Goal: Task Accomplishment & Management: Manage account settings

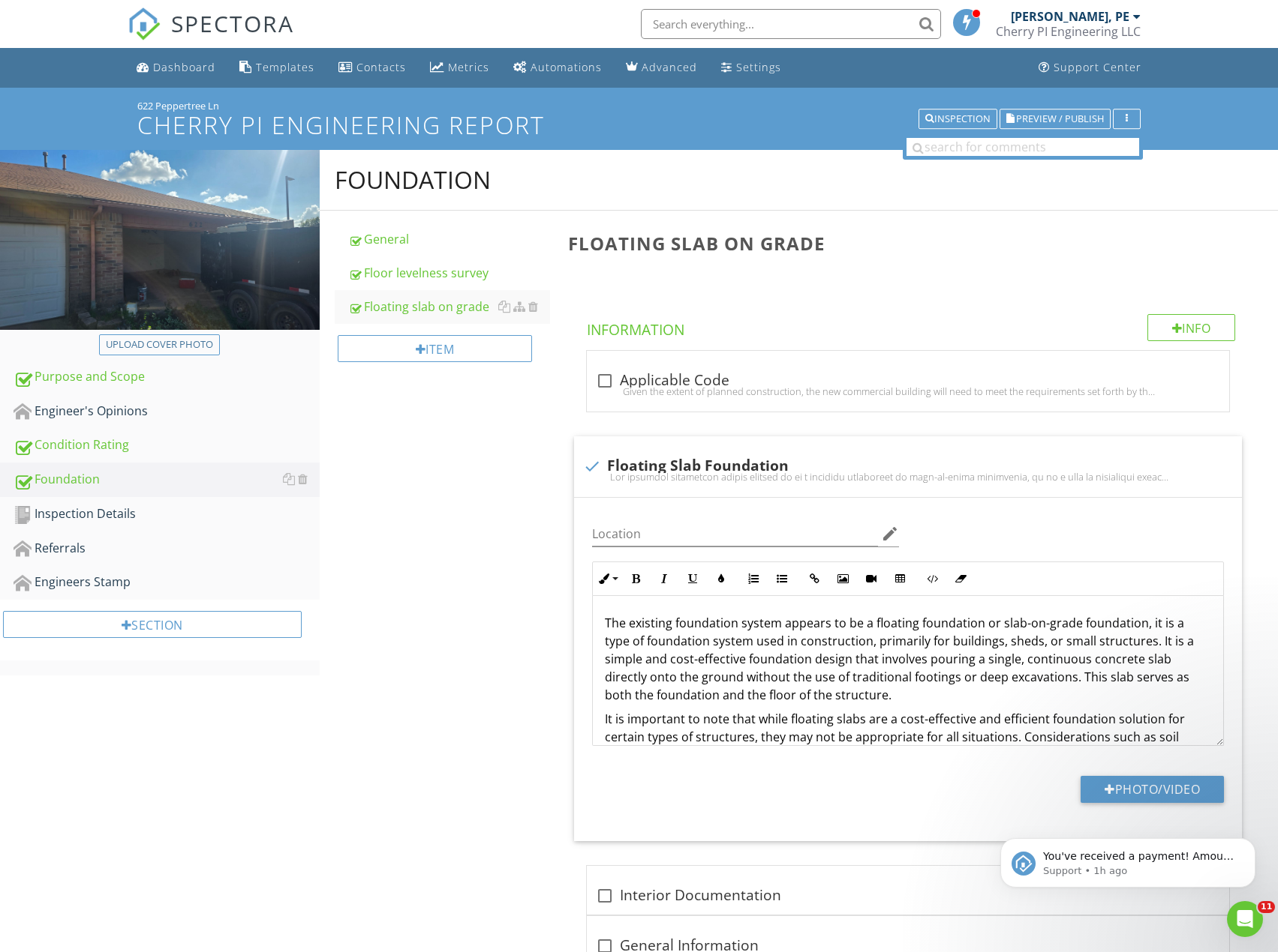
drag, startPoint x: 470, startPoint y: 342, endPoint x: 467, endPoint y: 18, distance: 324.0
click at [182, 62] on div "Dashboard" at bounding box center [184, 67] width 62 height 14
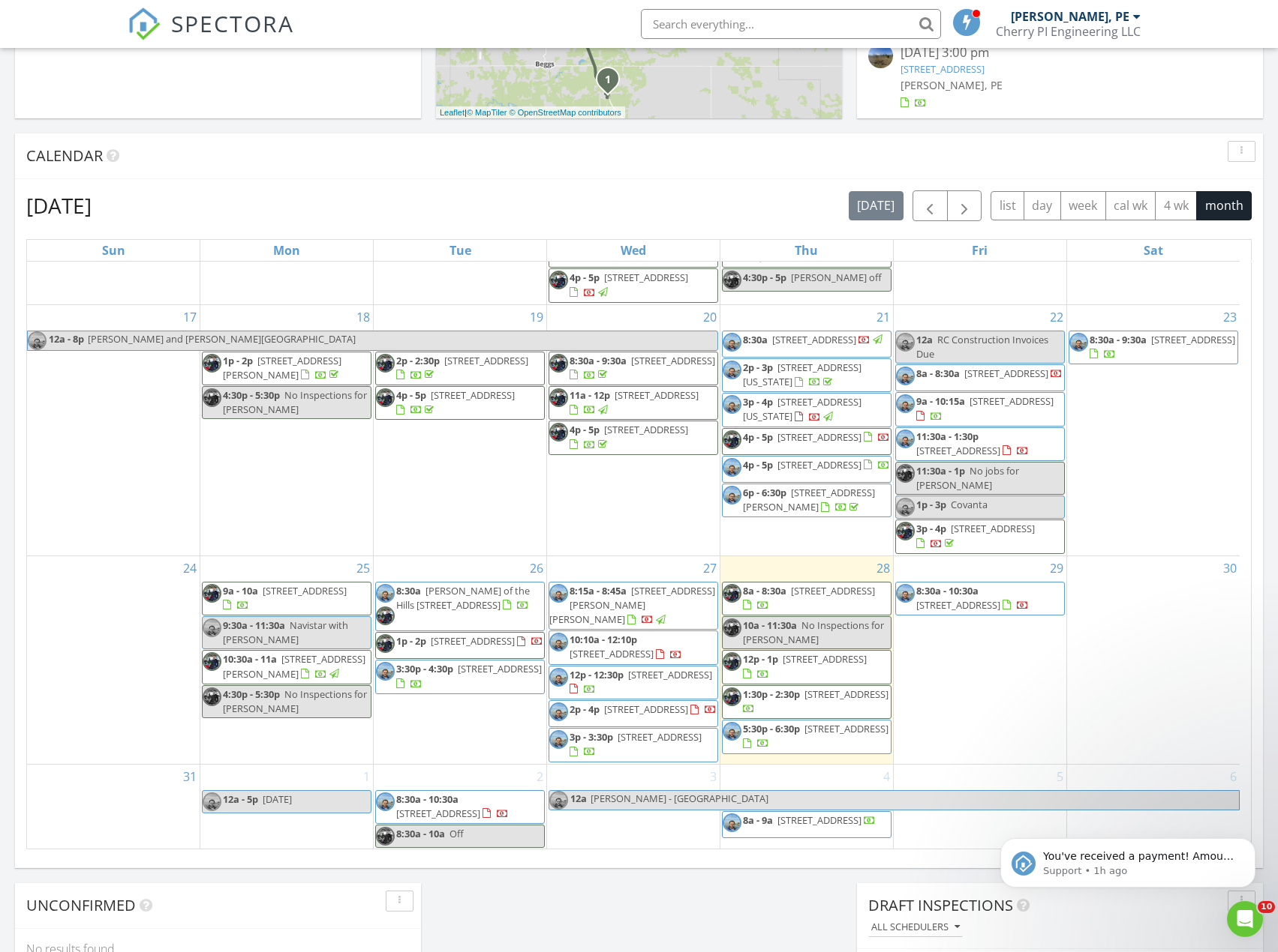
scroll to position [586, 0]
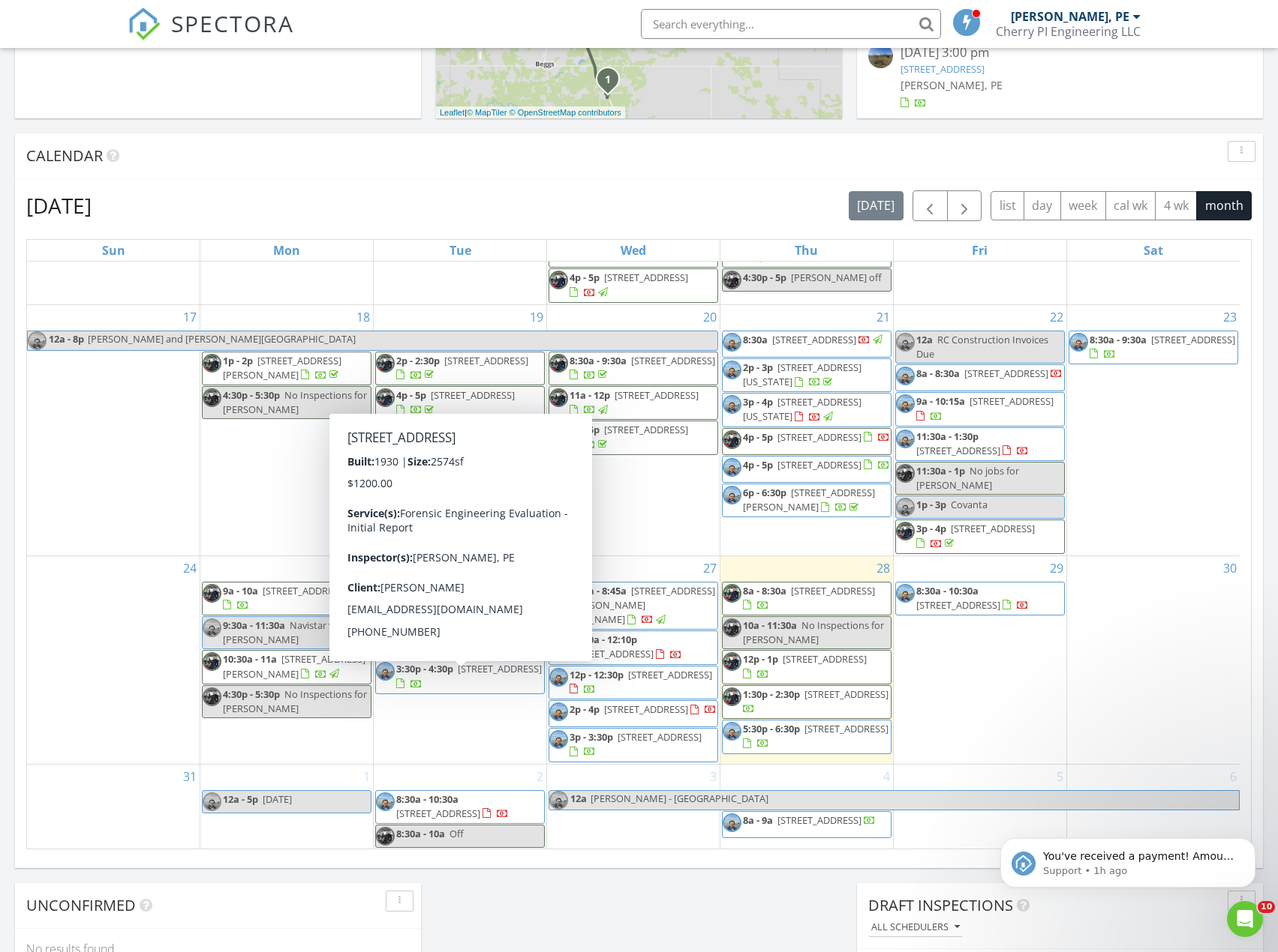
click at [480, 676] on span "1565 E 22nd Pl, Tulsa 74114" at bounding box center [500, 669] width 84 height 13
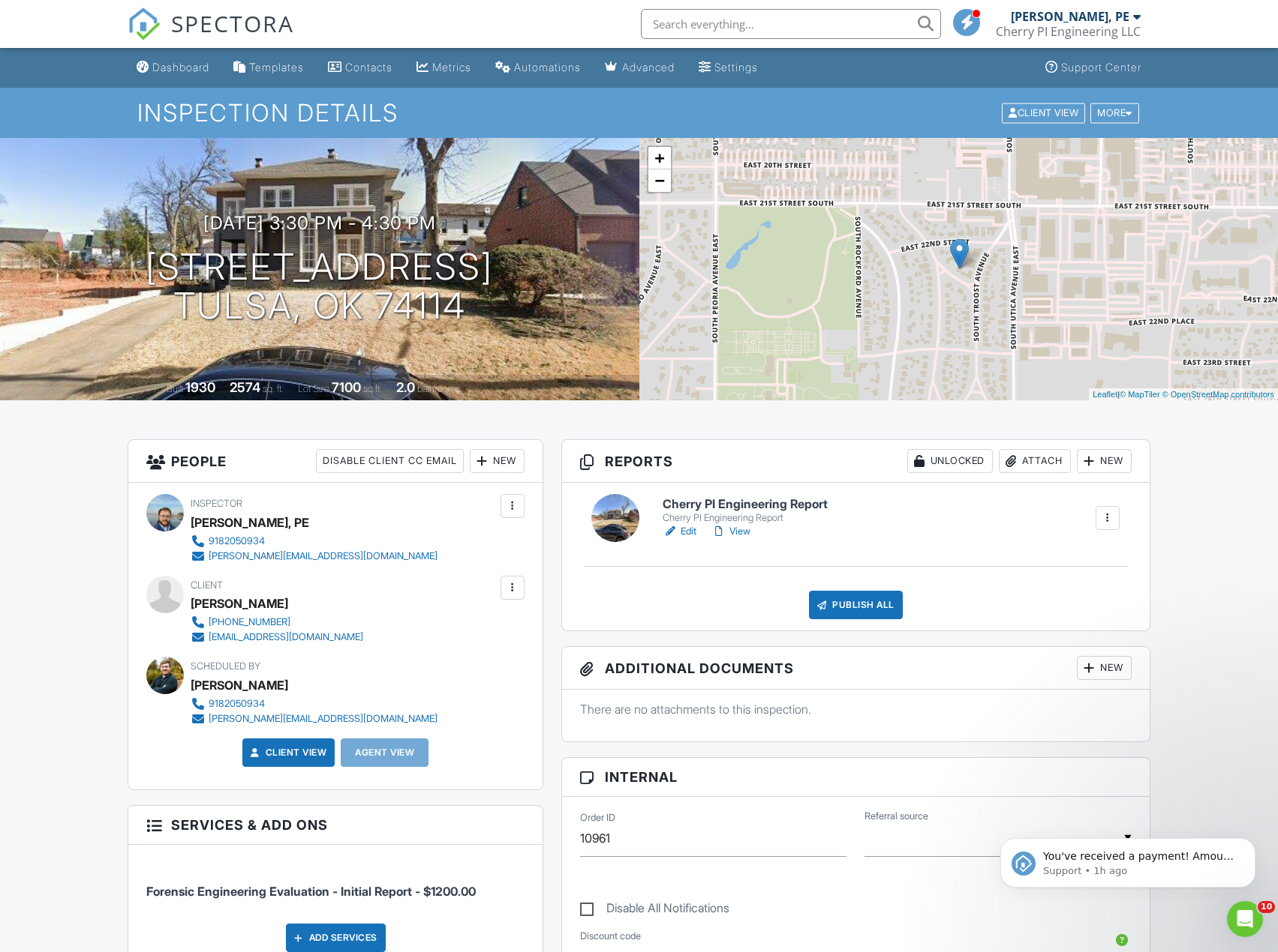
click at [158, 71] on div "Dashboard" at bounding box center [181, 67] width 57 height 13
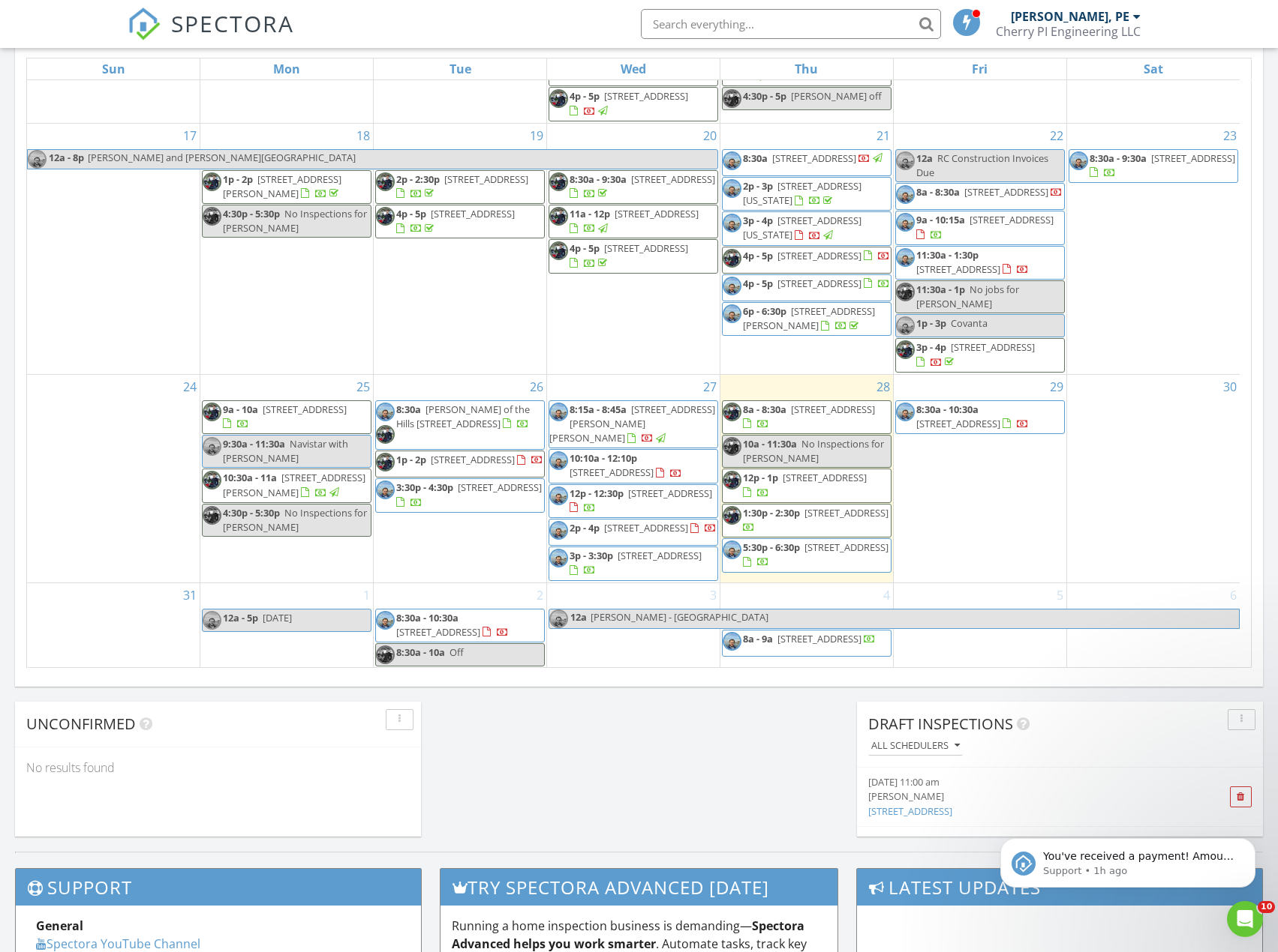
scroll to position [709, 0]
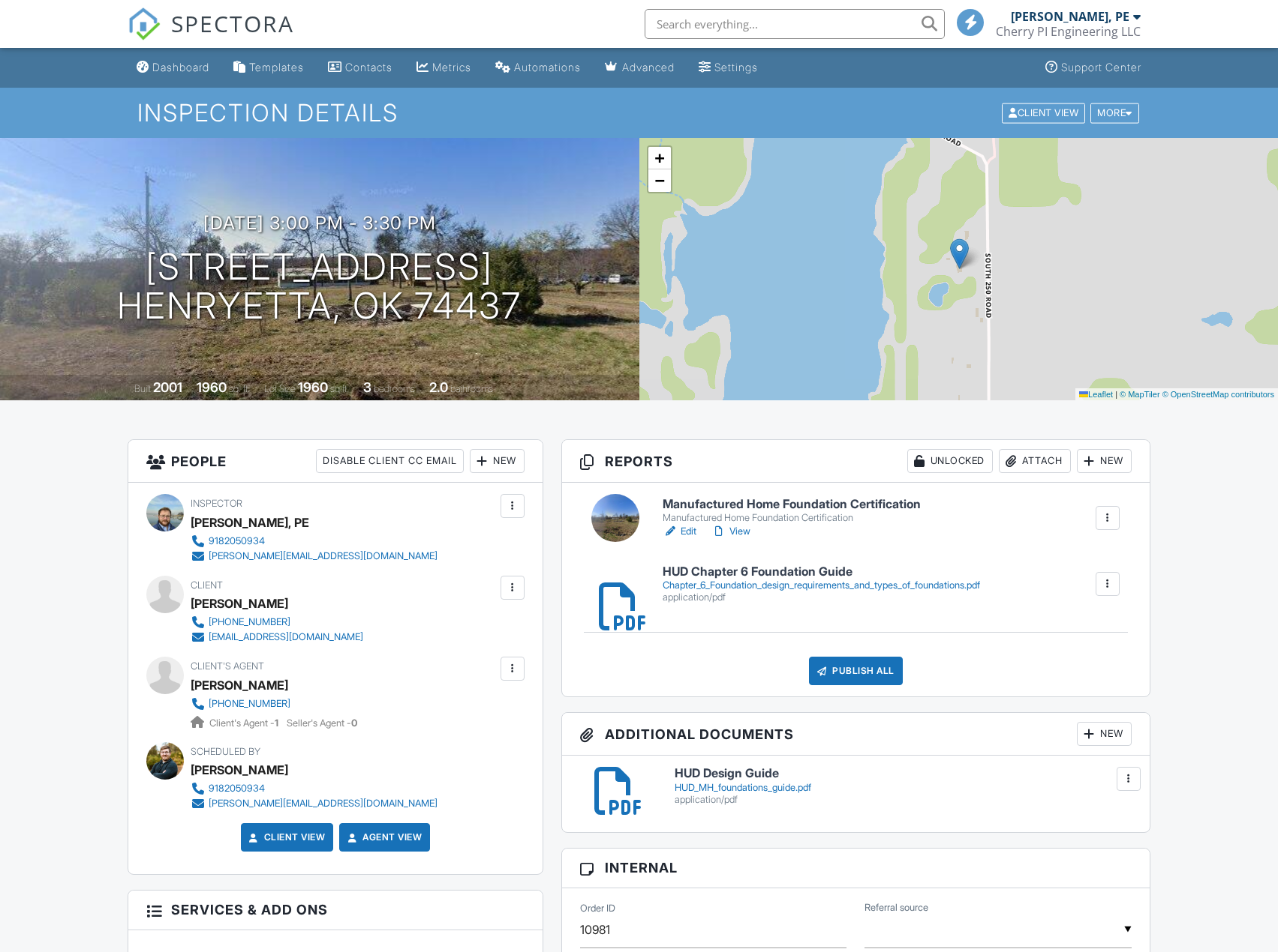
click at [684, 529] on link "Edit" at bounding box center [680, 532] width 33 height 15
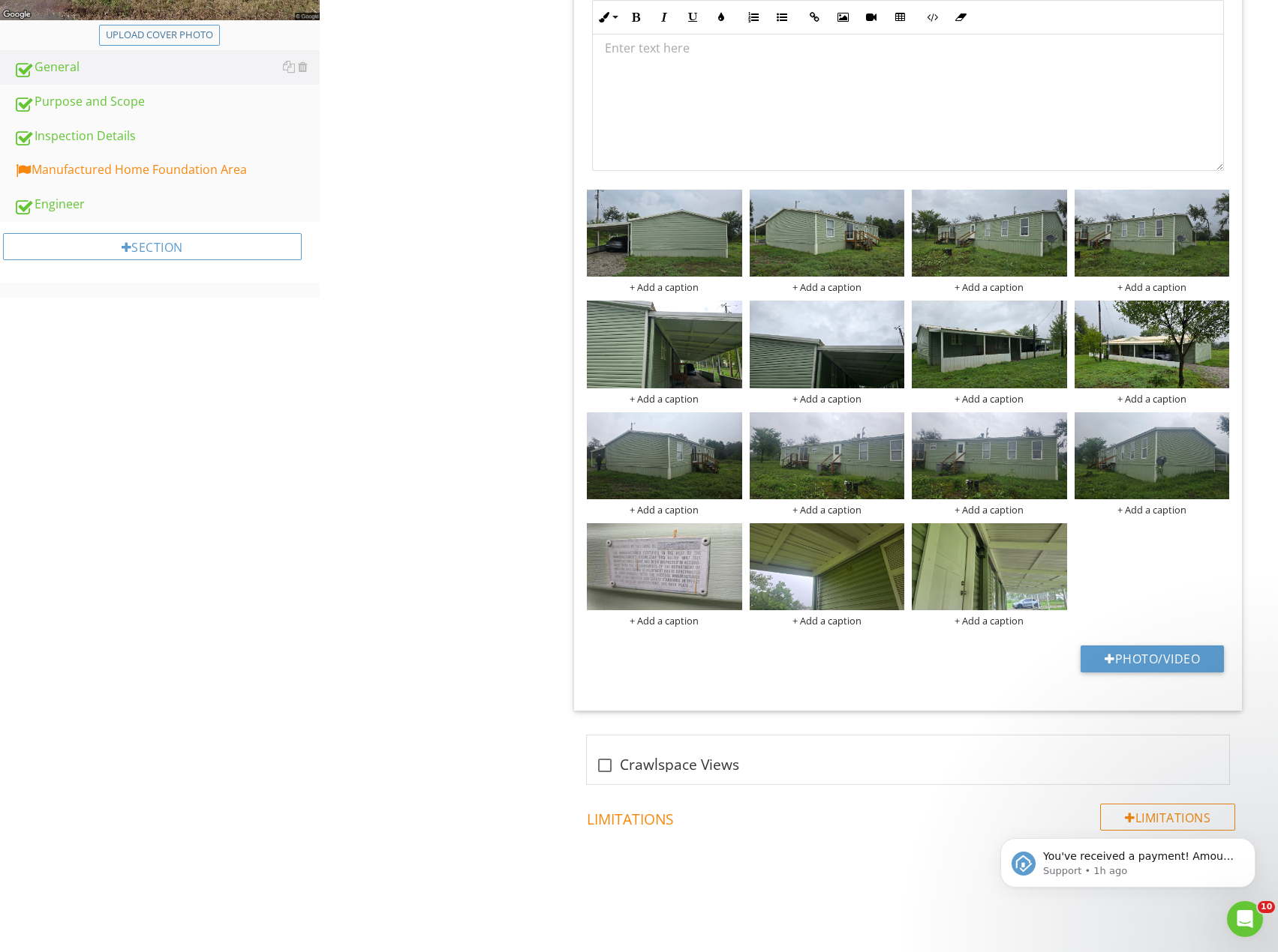
scroll to position [450, 0]
click at [601, 761] on div at bounding box center [604, 765] width 25 height 25
checkbox input "true"
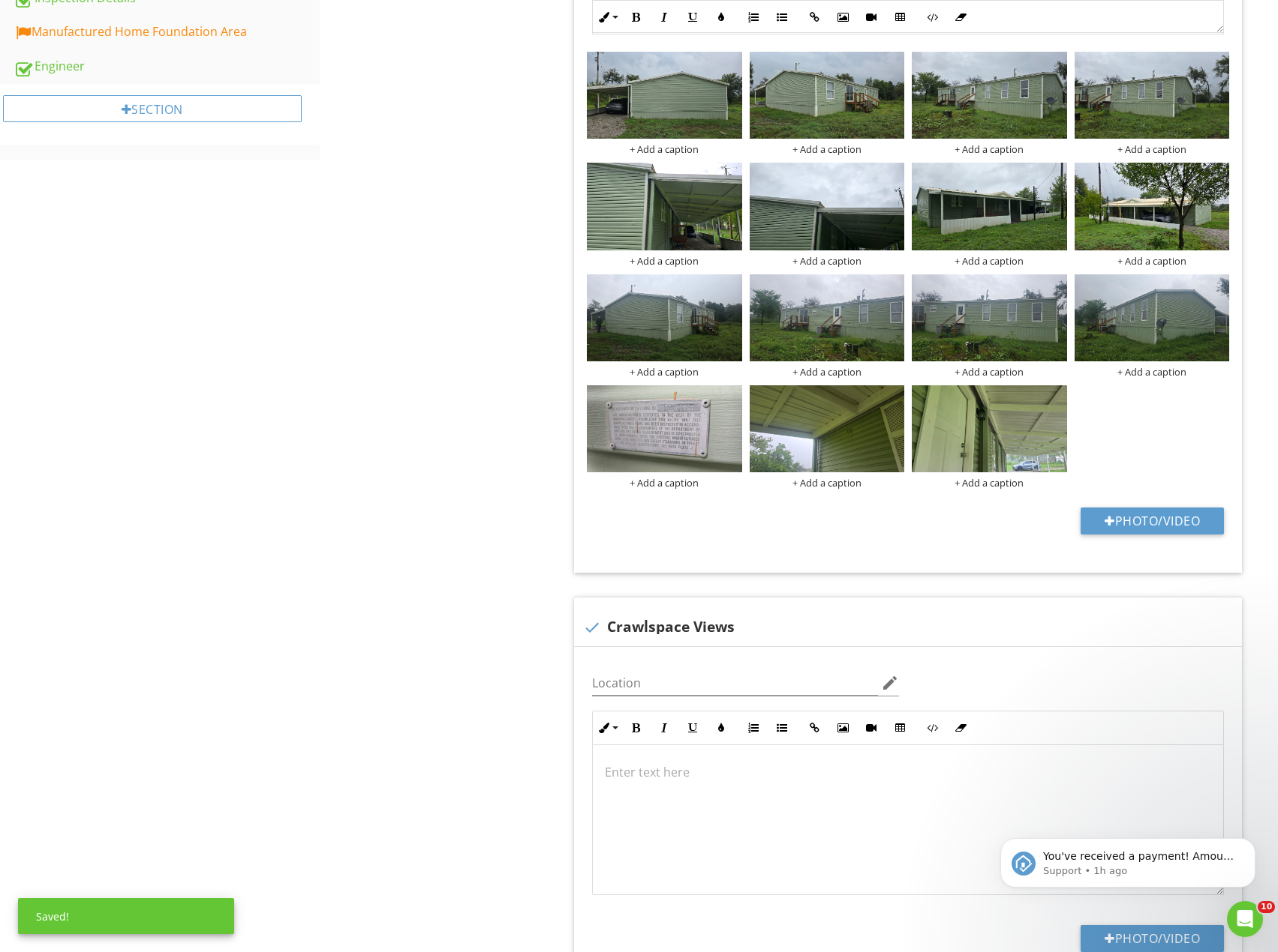
scroll to position [590, 0]
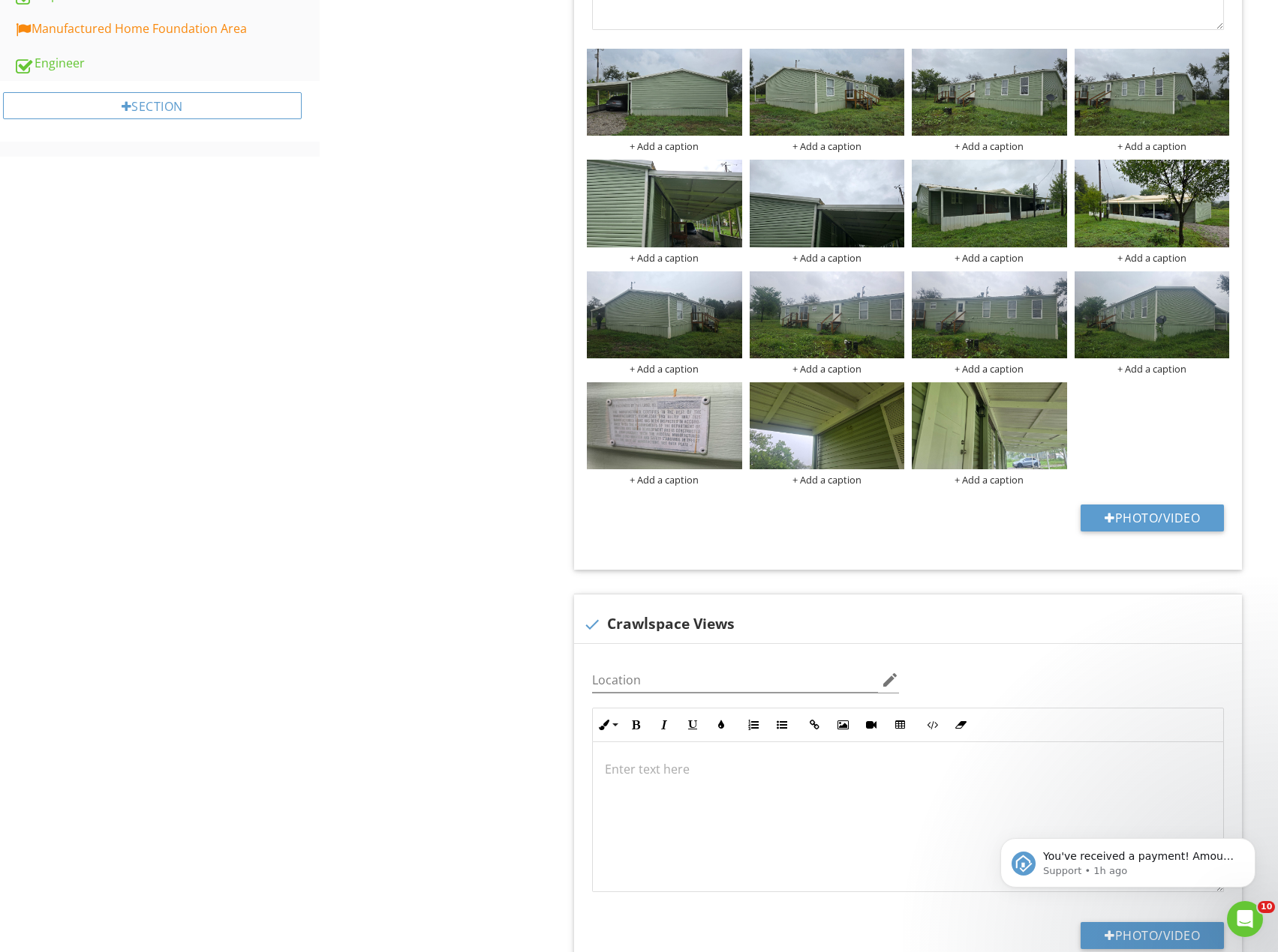
click at [214, 569] on div "Upload cover photo General Purpose and Scope Inspection Details Manufactured Ho…" at bounding box center [639, 360] width 1278 height 1600
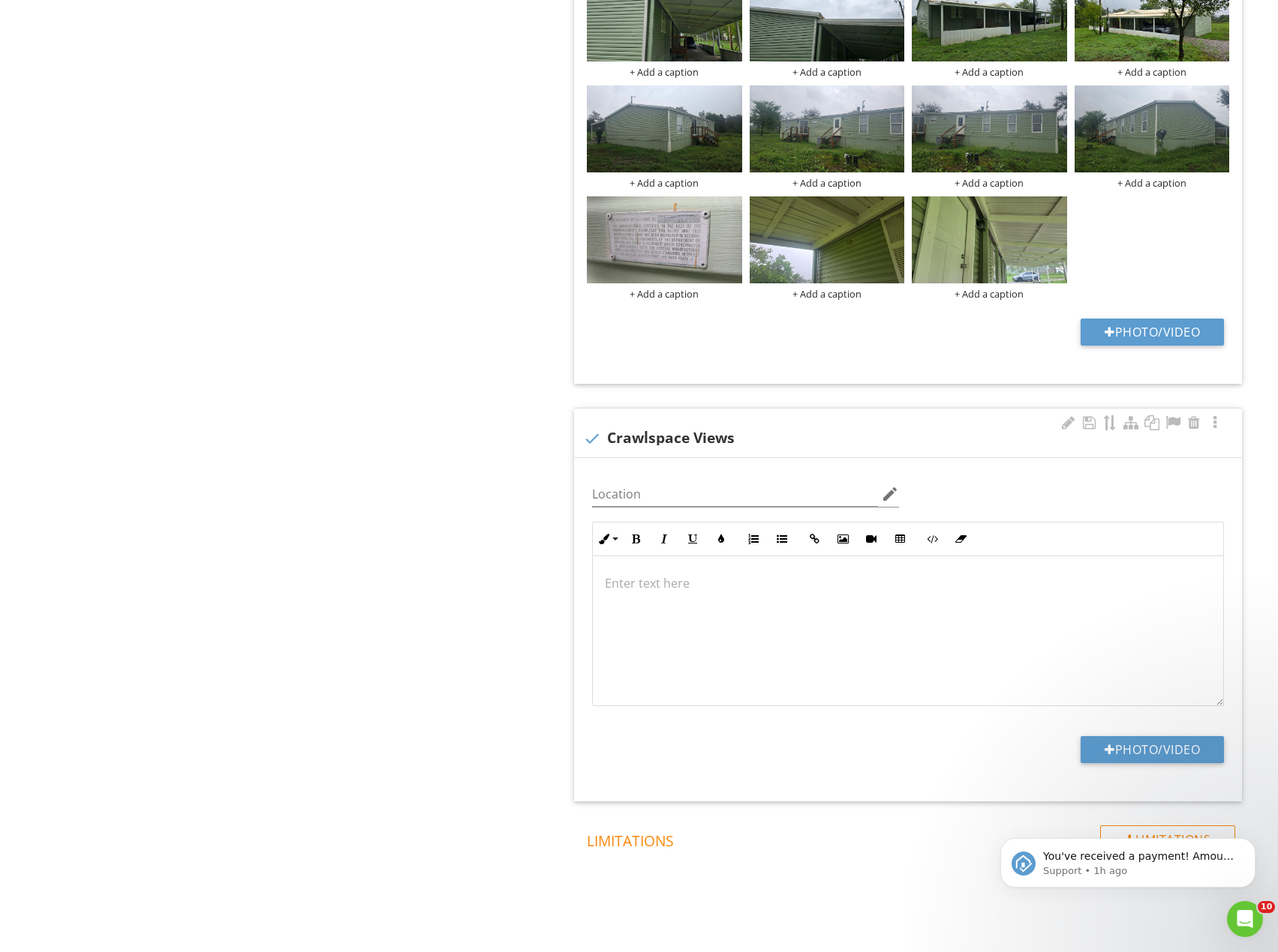
scroll to position [799, 0]
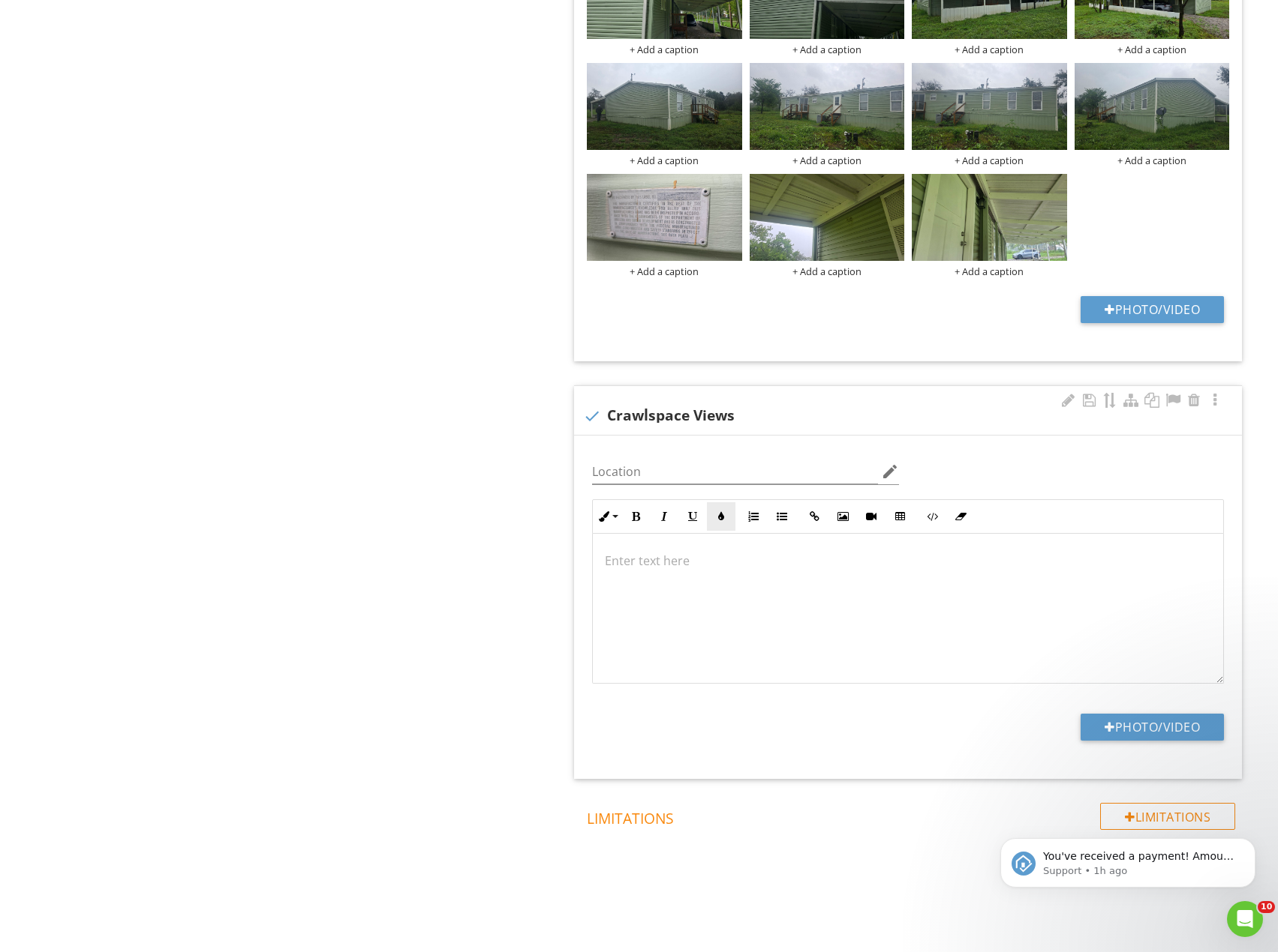
drag, startPoint x: 726, startPoint y: 509, endPoint x: 733, endPoint y: 529, distance: 21.2
click at [730, 520] on button "Colors" at bounding box center [721, 517] width 28 height 28
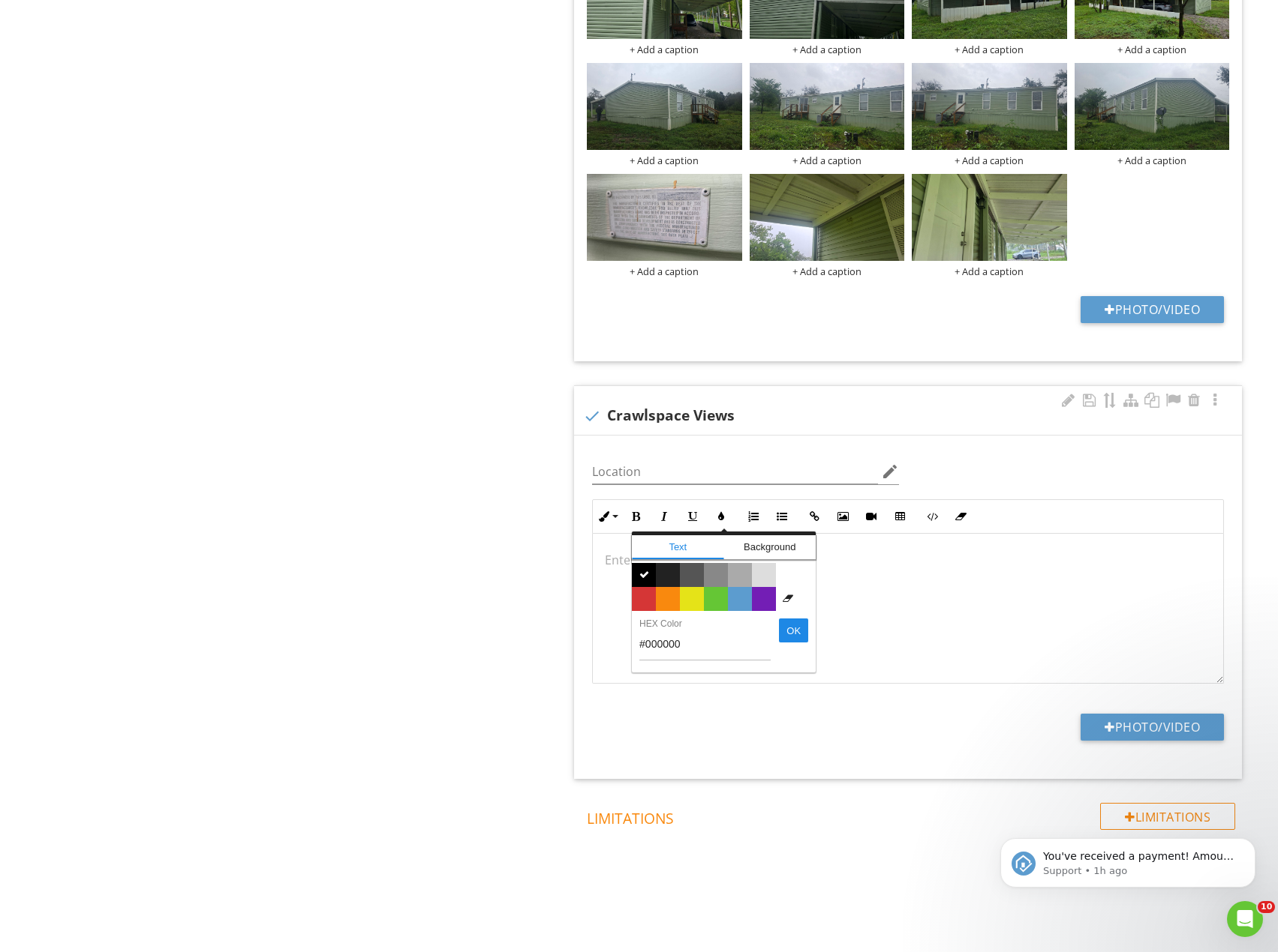
drag, startPoint x: 919, startPoint y: 579, endPoint x: 880, endPoint y: 583, distance: 39.2
click at [919, 578] on div "​ ​" at bounding box center [907, 607] width 630 height 150
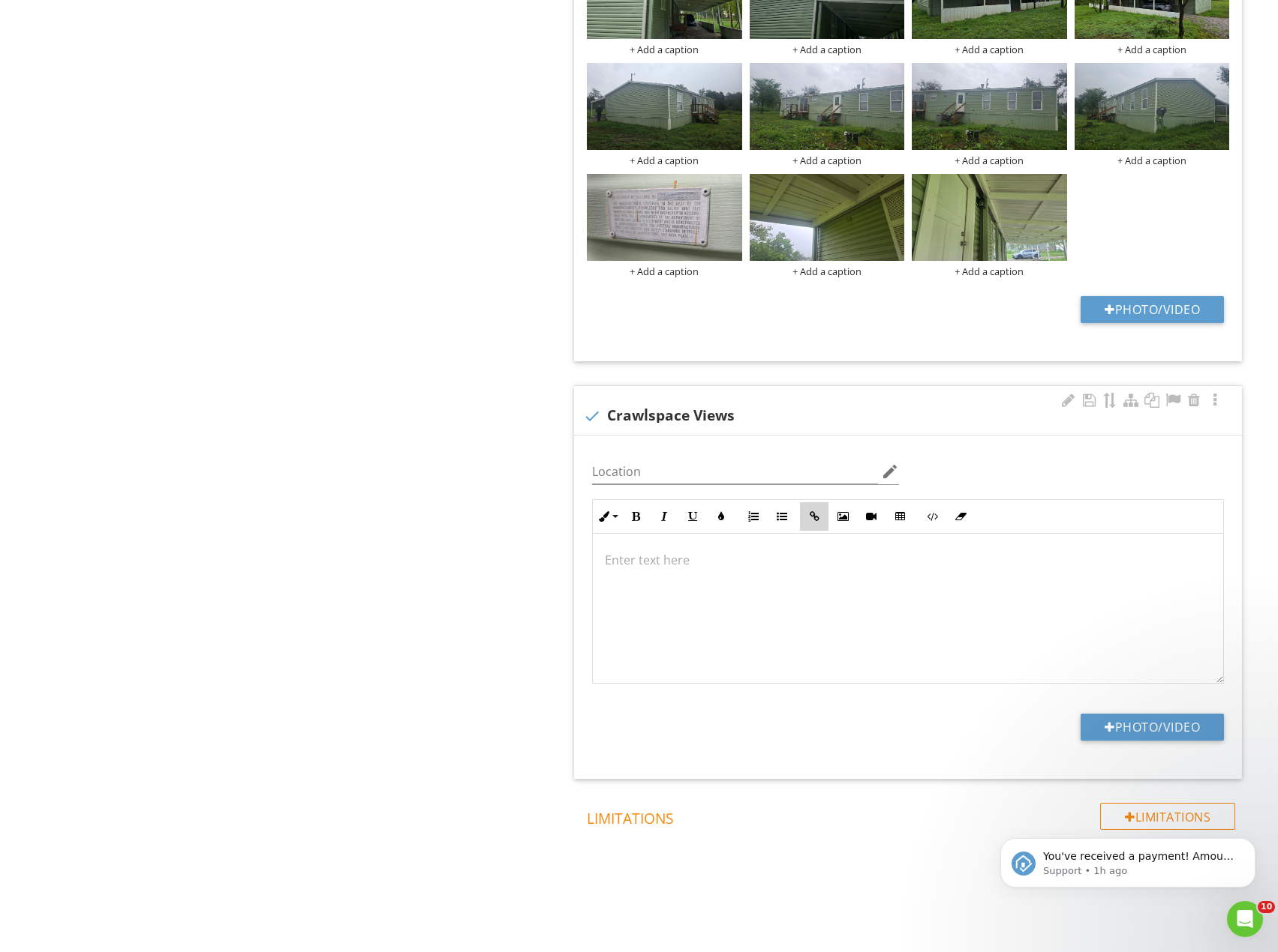
click at [814, 517] on icon "button" at bounding box center [814, 516] width 11 height 11
click at [778, 576] on input "URL" at bounding box center [814, 566] width 225 height 36
paste input "https://youtu.be/gFkOfcSLH_8"
type input "https://youtu.be/gFkOfcSLH_8"
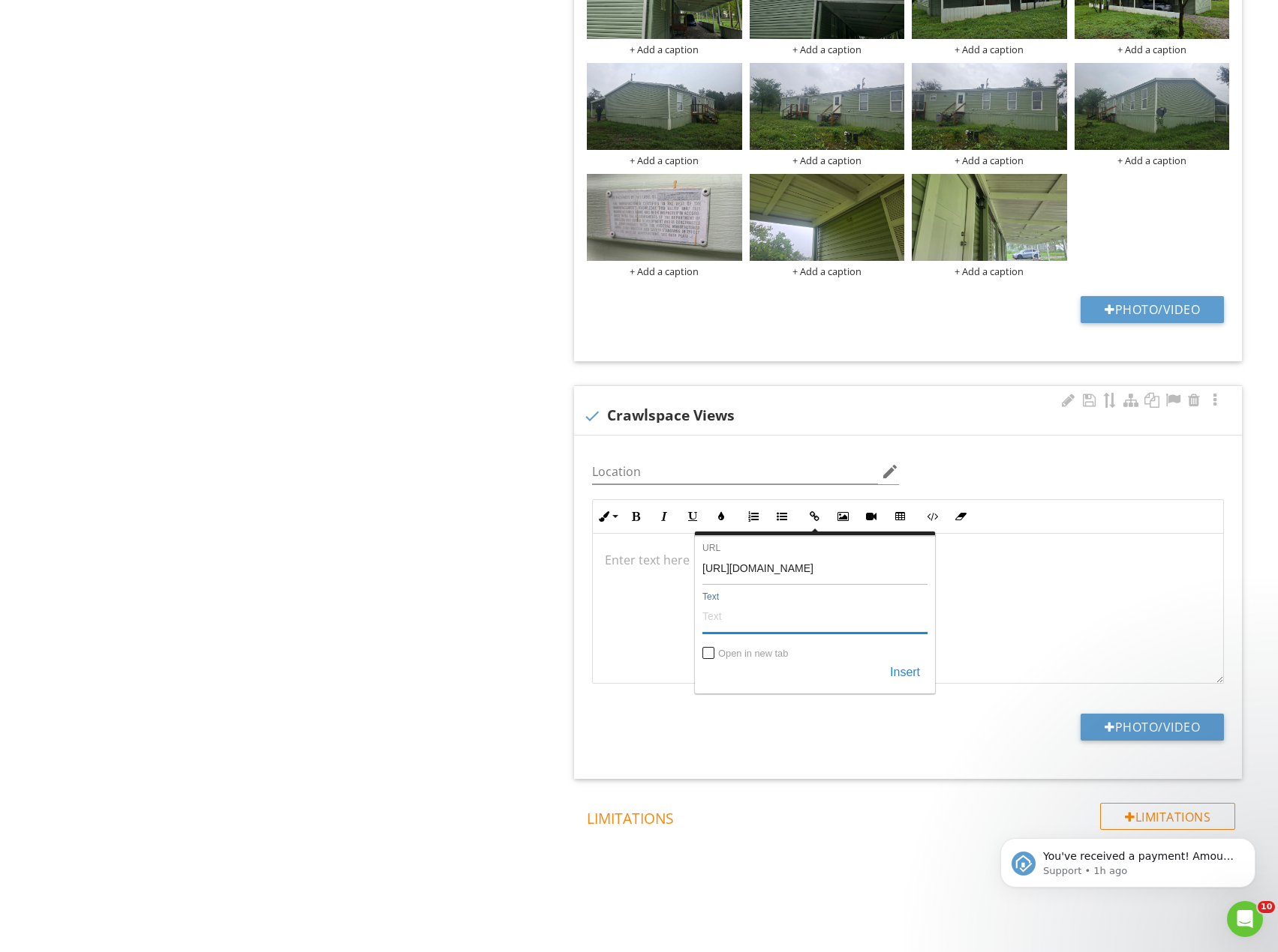
click at [769, 618] on input "Text" at bounding box center [814, 615] width 225 height 36
type input "Link to crawlspace video"
click at [711, 650] on input "Open in new tab" at bounding box center [709, 654] width 12 height 12
checkbox input "true"
click at [887, 681] on button "Insert" at bounding box center [905, 673] width 45 height 27
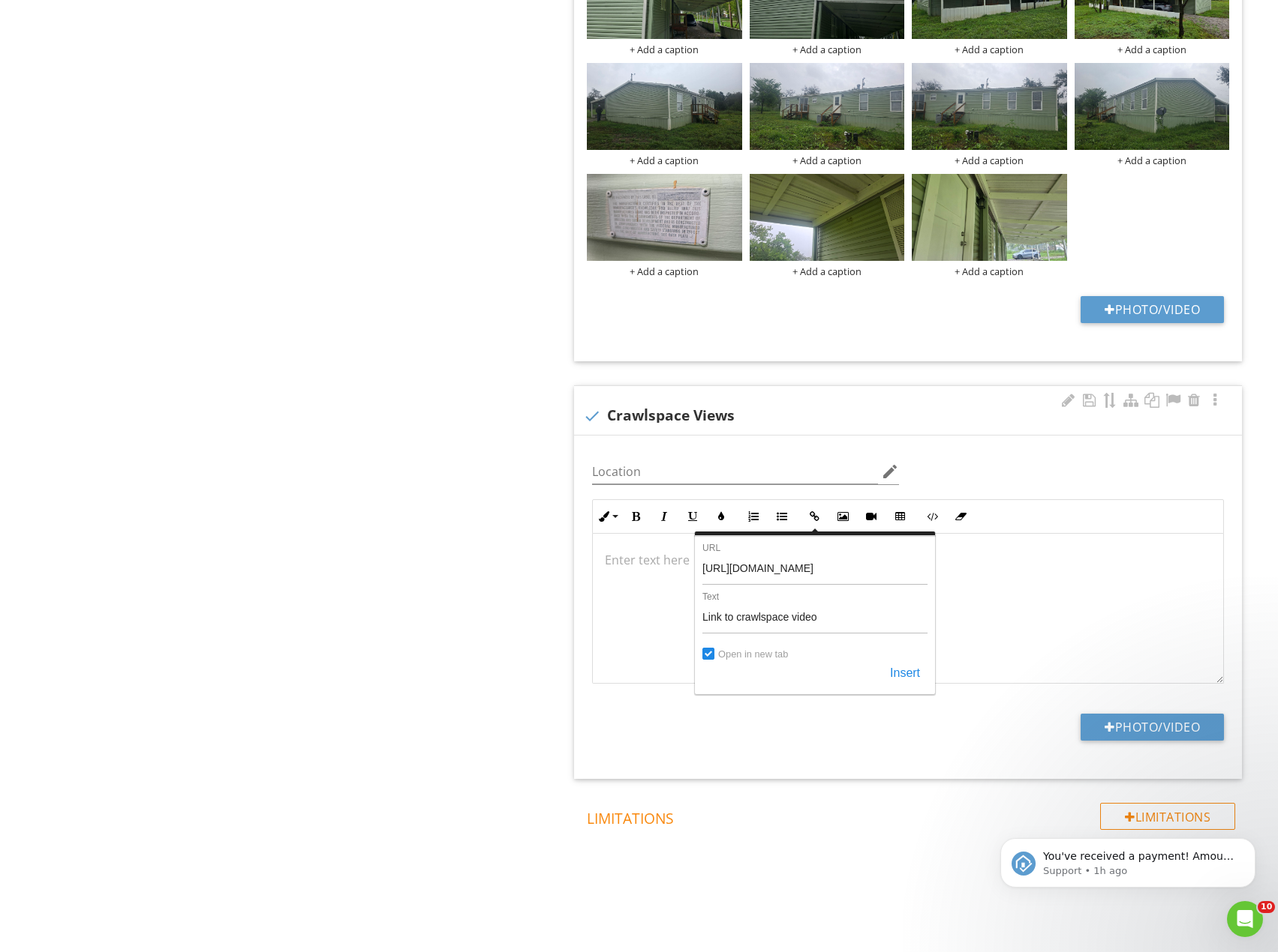
scroll to position [811, 0]
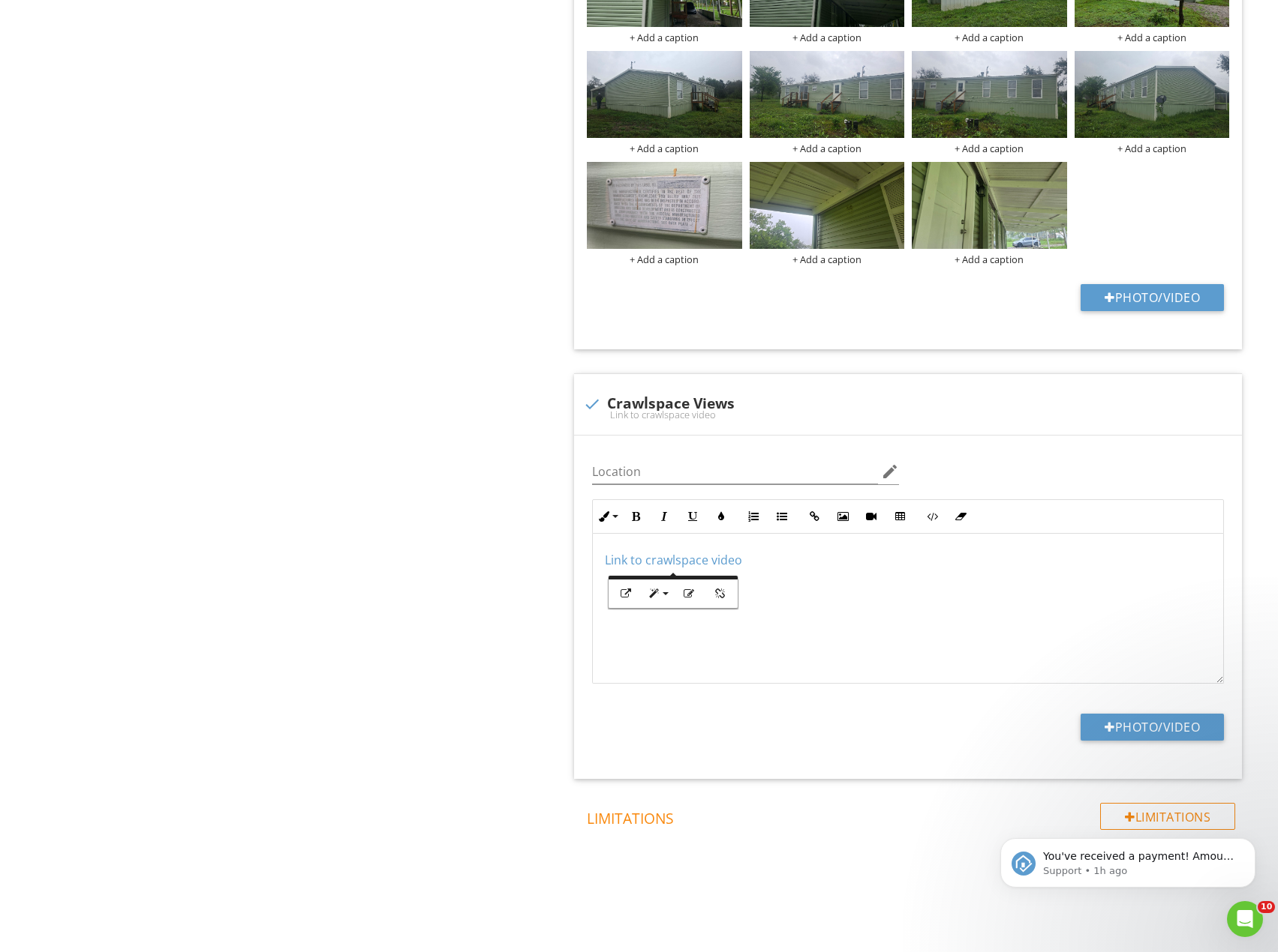
click at [542, 632] on div "General General Item General Info Information 15 check Existing conditions Loca…" at bounding box center [798, 145] width 958 height 1612
click at [362, 479] on div "General General Item General Info Information 15 check Existing conditions Loca…" at bounding box center [798, 145] width 958 height 1612
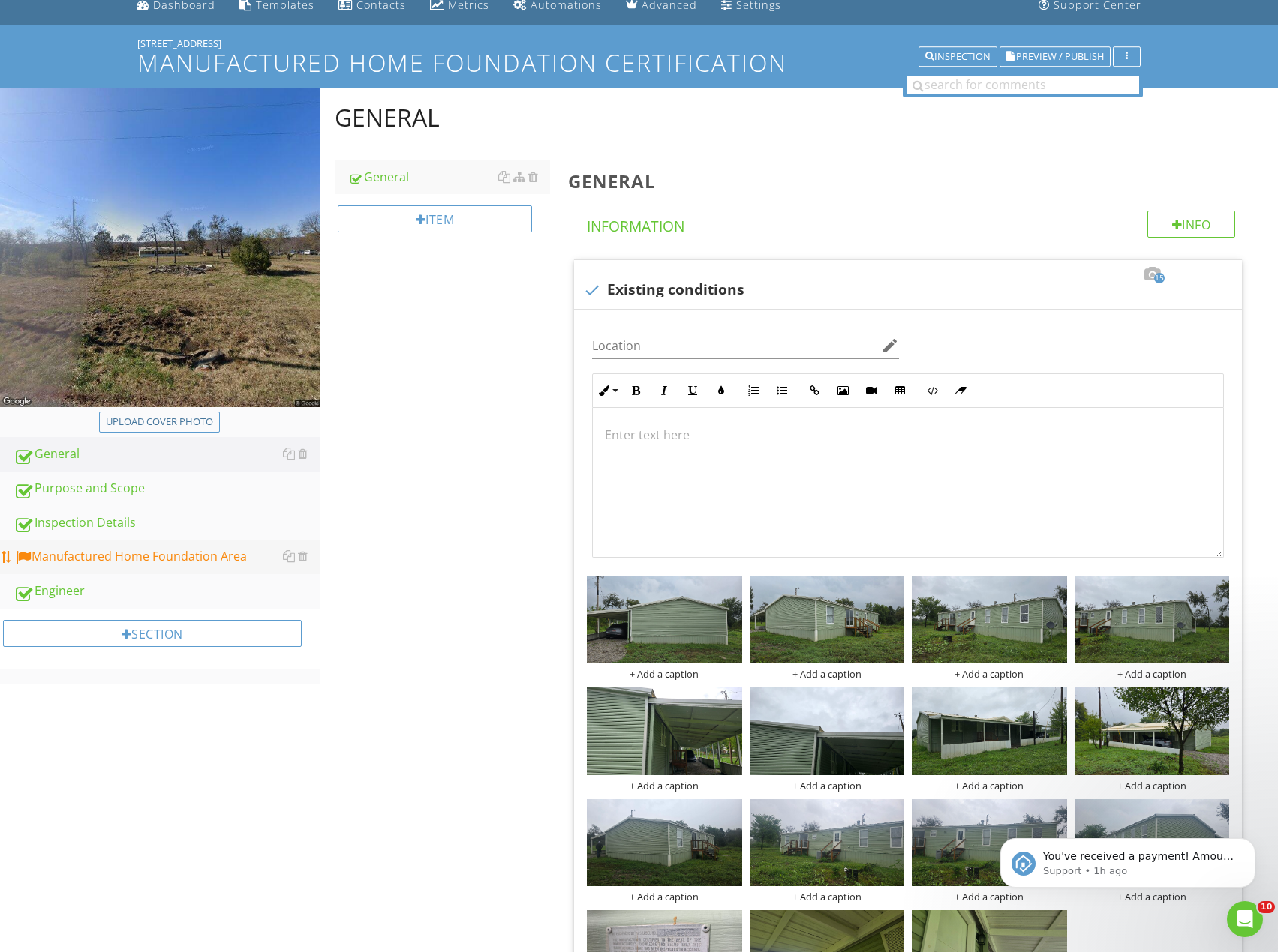
scroll to position [62, 0]
click at [175, 671] on div "Upload cover photo General Purpose and Scope Inspection Details Manufactured Ho…" at bounding box center [160, 386] width 320 height 596
click at [134, 715] on div "Upload cover photo General Purpose and Scope Inspection Details Manufactured Ho…" at bounding box center [639, 894] width 1278 height 1612
click at [160, 564] on div "Manufactured Home Foundation Area" at bounding box center [167, 557] width 306 height 19
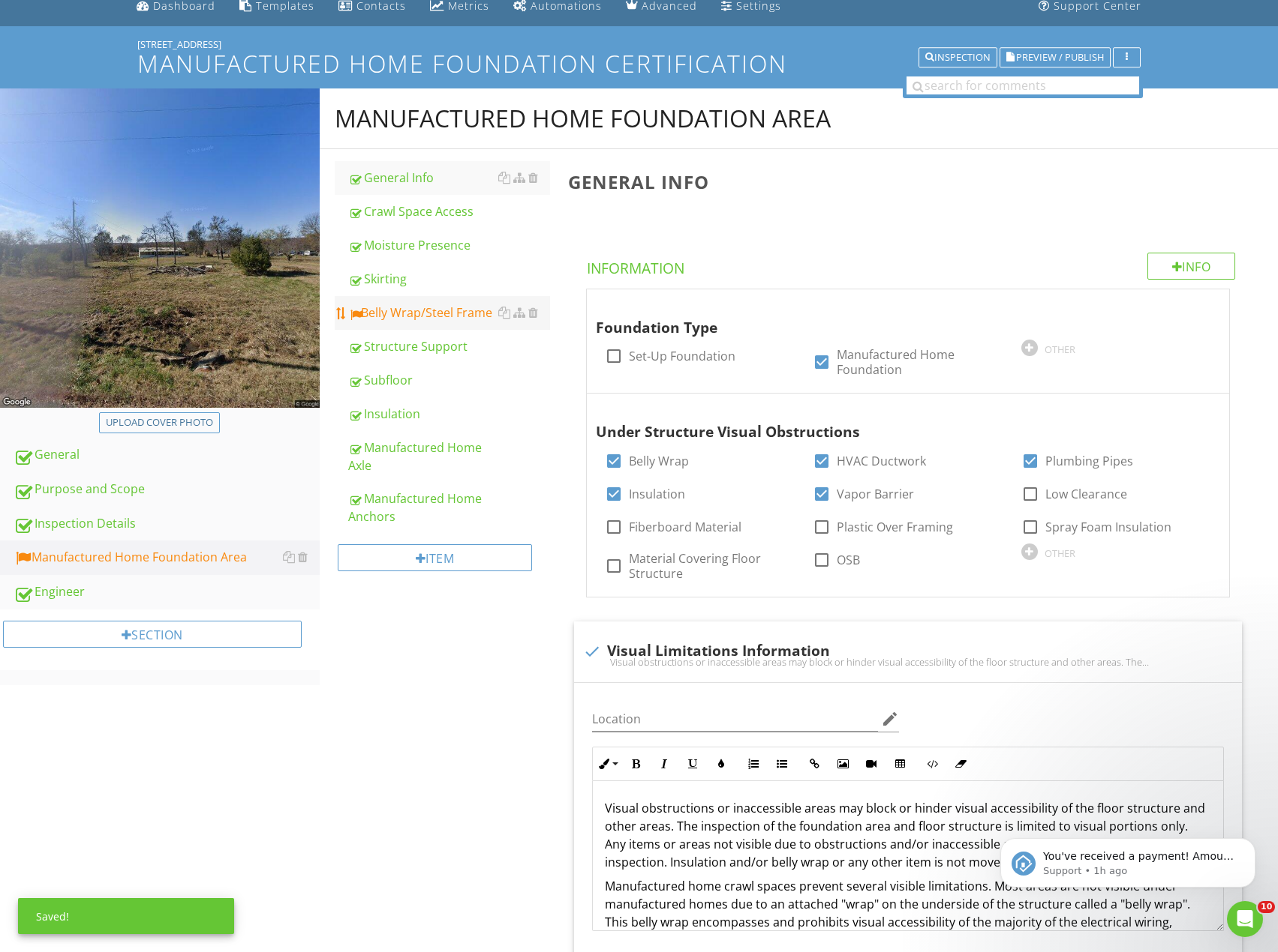
click at [436, 306] on div "Belly Wrap/Steel Frame" at bounding box center [449, 313] width 202 height 18
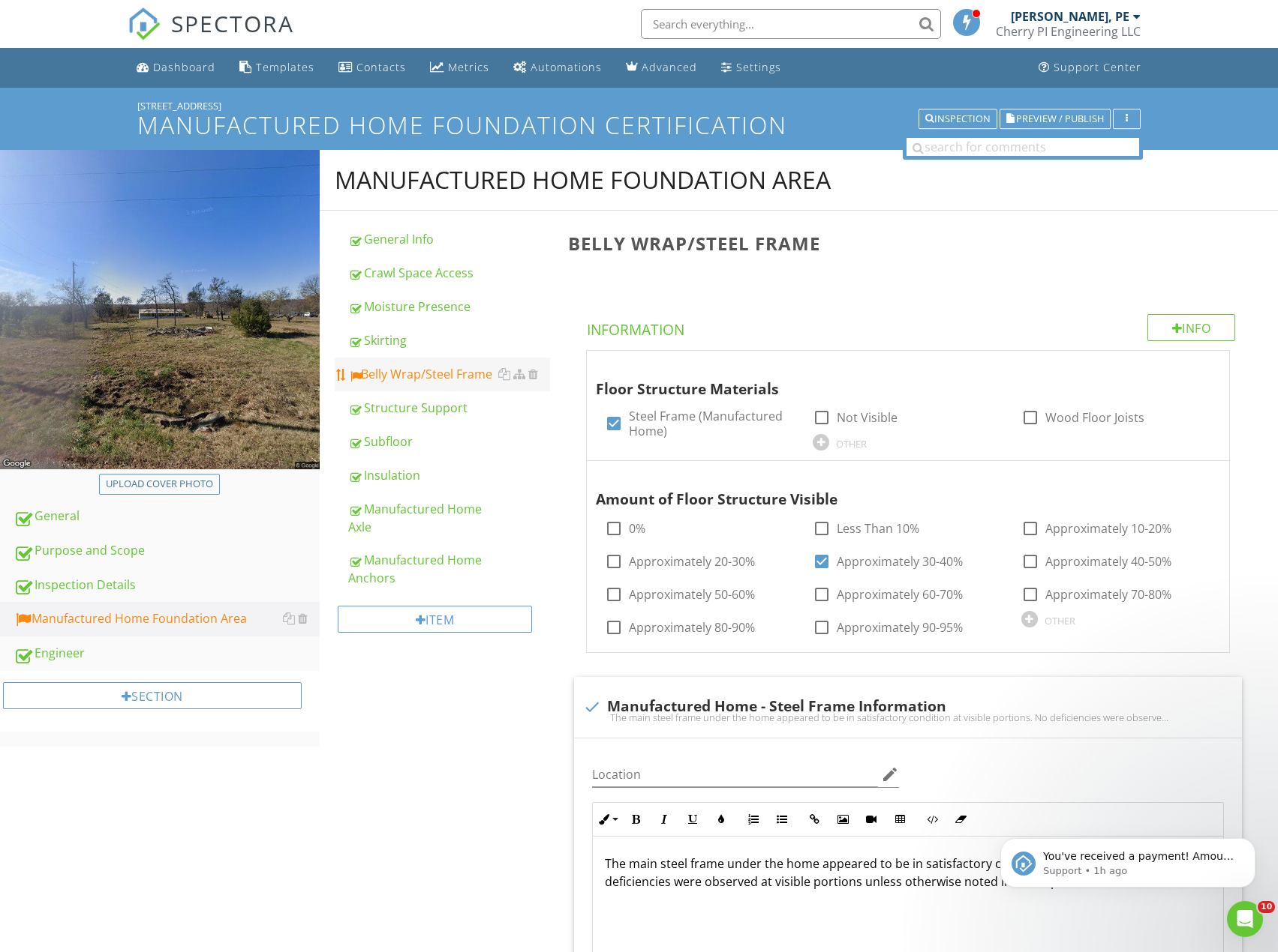
click at [430, 374] on div "Belly Wrap/Steel Frame" at bounding box center [449, 375] width 202 height 18
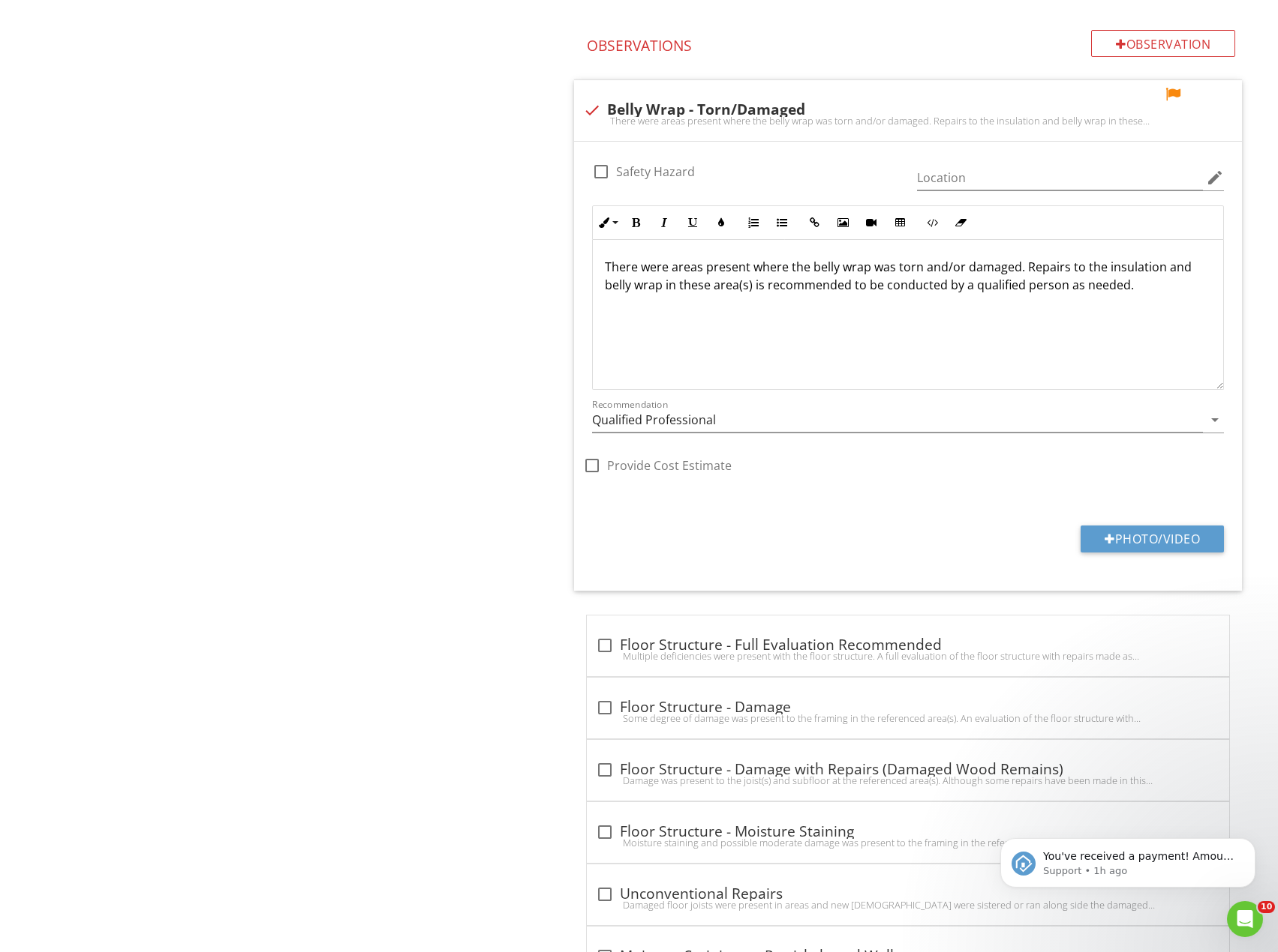
scroll to position [1902, 0]
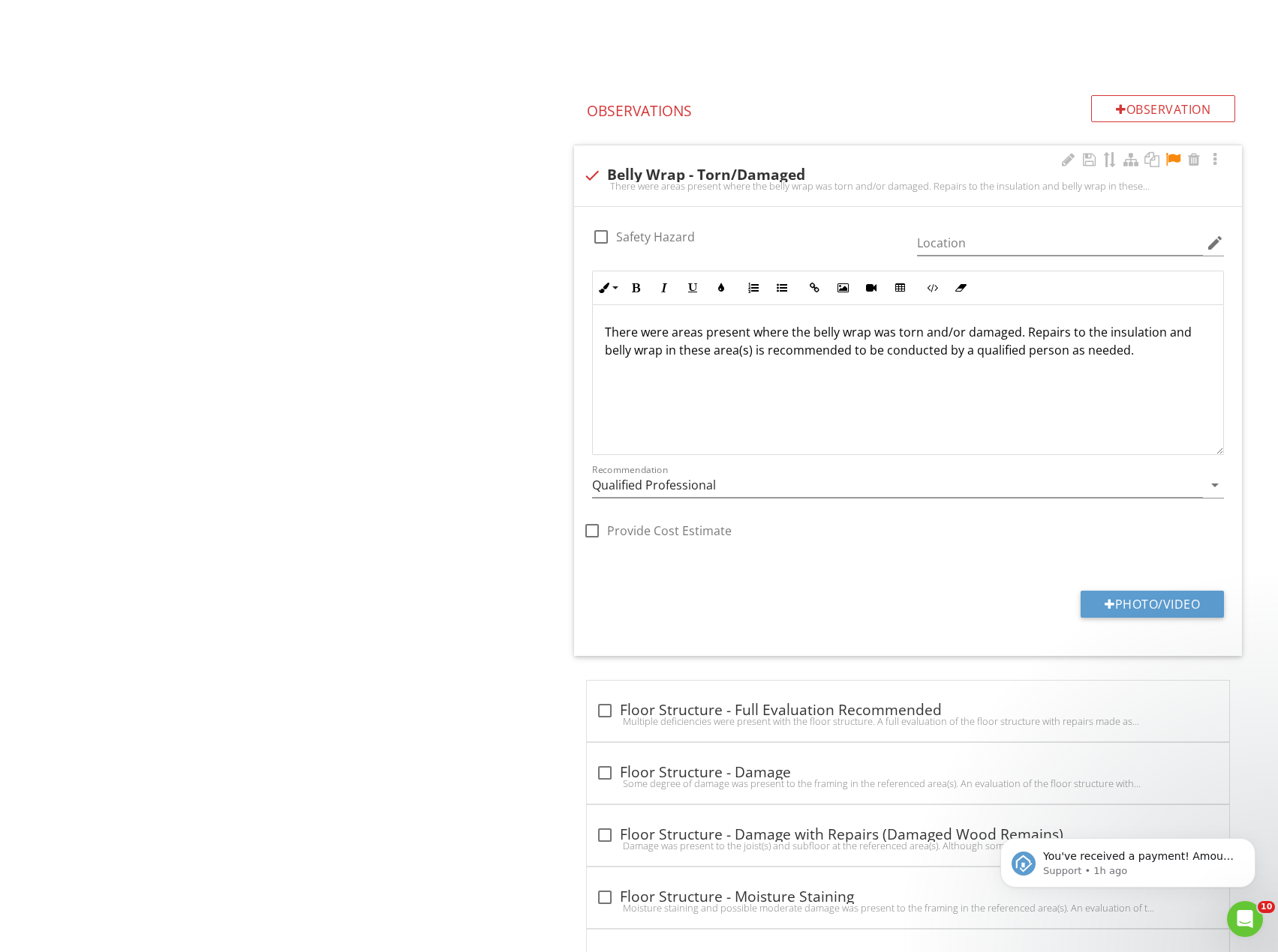
click at [1173, 152] on div at bounding box center [1173, 160] width 18 height 15
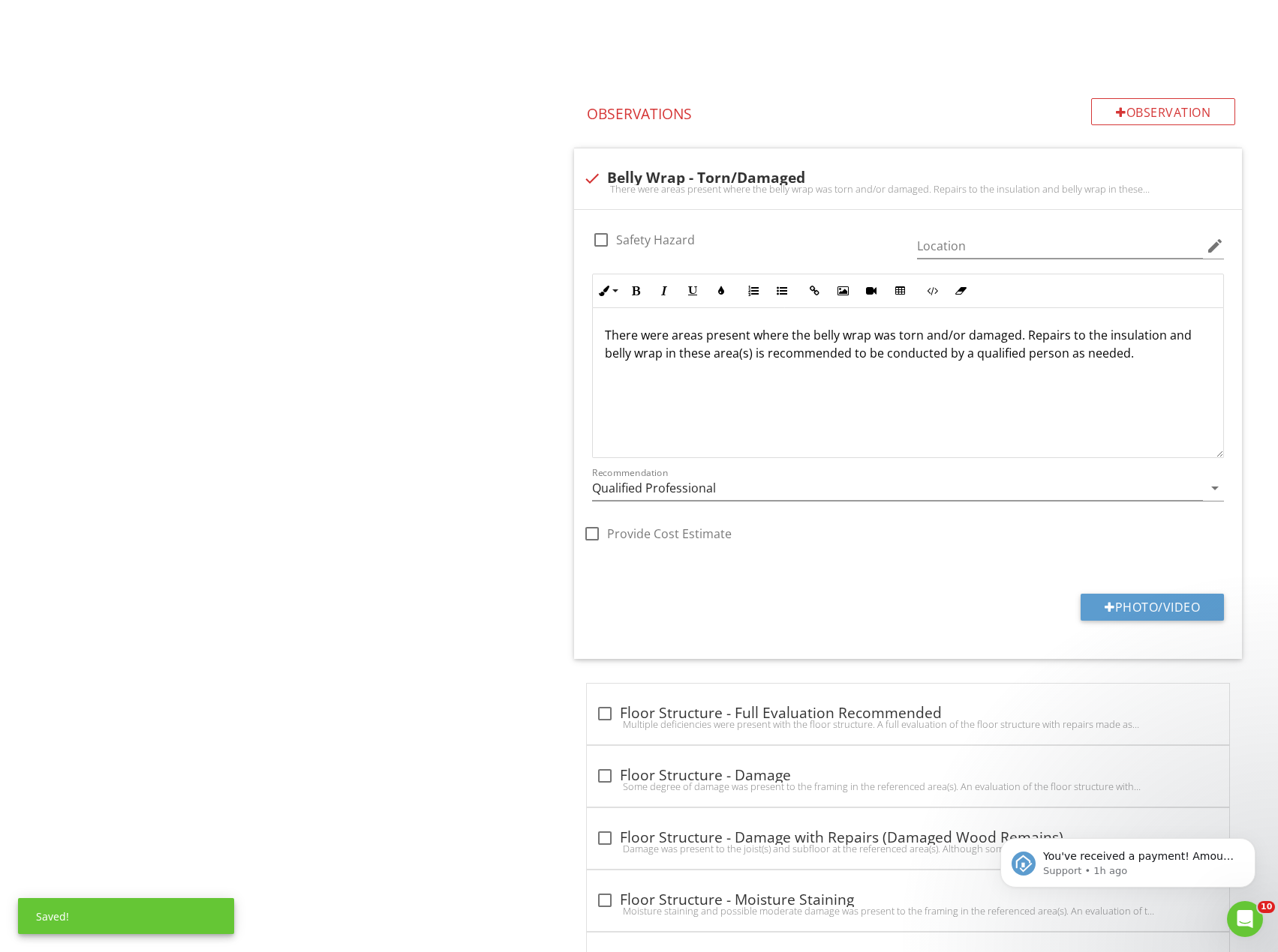
scroll to position [1835, 0]
drag, startPoint x: 539, startPoint y: 415, endPoint x: 496, endPoint y: 555, distance: 146.5
click at [1245, 831] on div "You've received a payment! Amount $500.00 Fee $3.99 Net $496.01 Transaction # p…" at bounding box center [1127, 794] width 276 height 187
click at [1257, 844] on button "Dismiss notification" at bounding box center [1250, 842] width 19 height 19
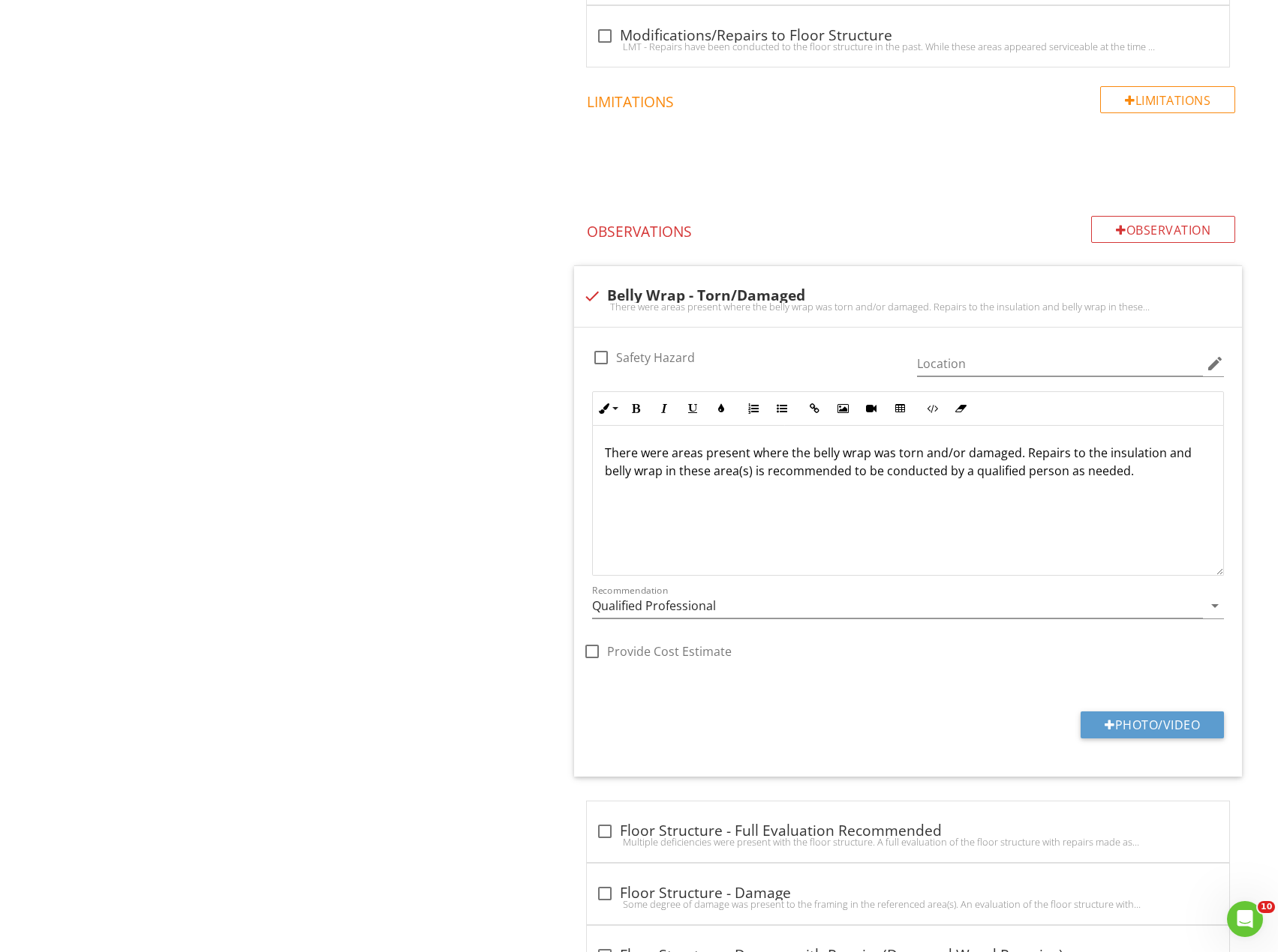
scroll to position [0, 0]
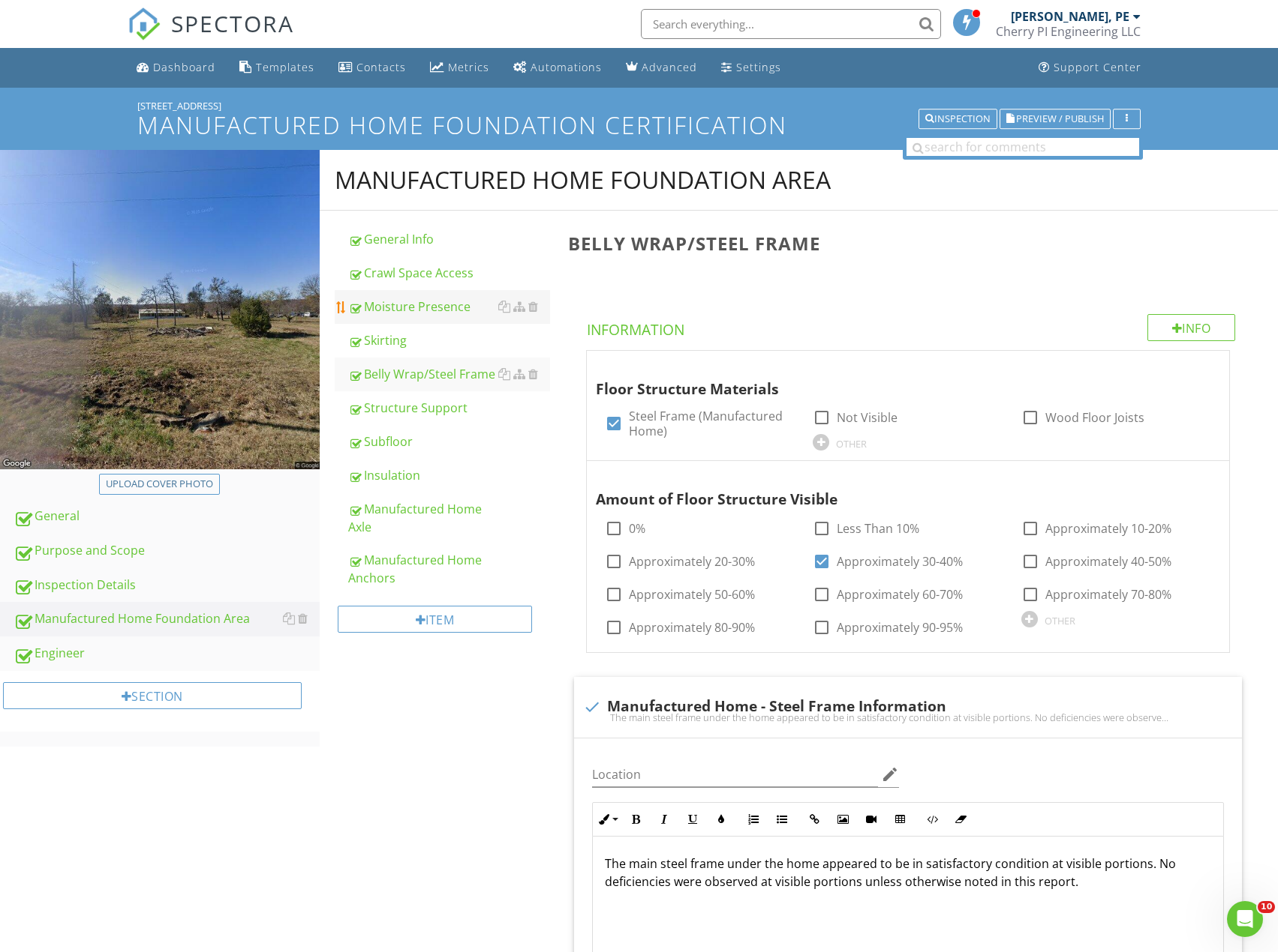
drag, startPoint x: 352, startPoint y: 825, endPoint x: 367, endPoint y: 293, distance: 532.2
click at [109, 523] on div "General" at bounding box center [167, 516] width 306 height 19
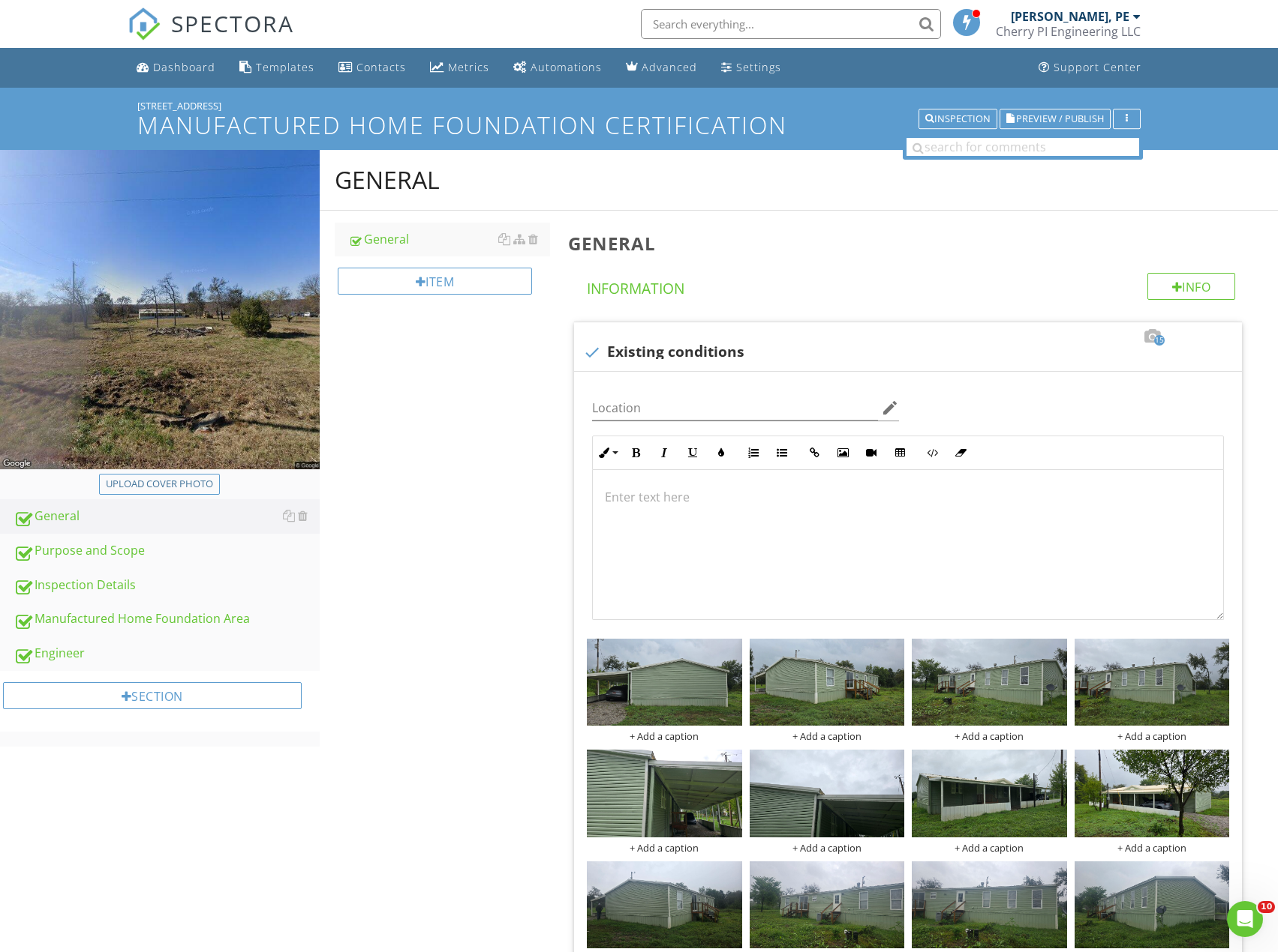
drag, startPoint x: 479, startPoint y: 383, endPoint x: 511, endPoint y: 444, distance: 68.9
click at [485, 393] on div "General General Item General Info Information 15 check Existing conditions Loca…" at bounding box center [798, 955] width 958 height 1612
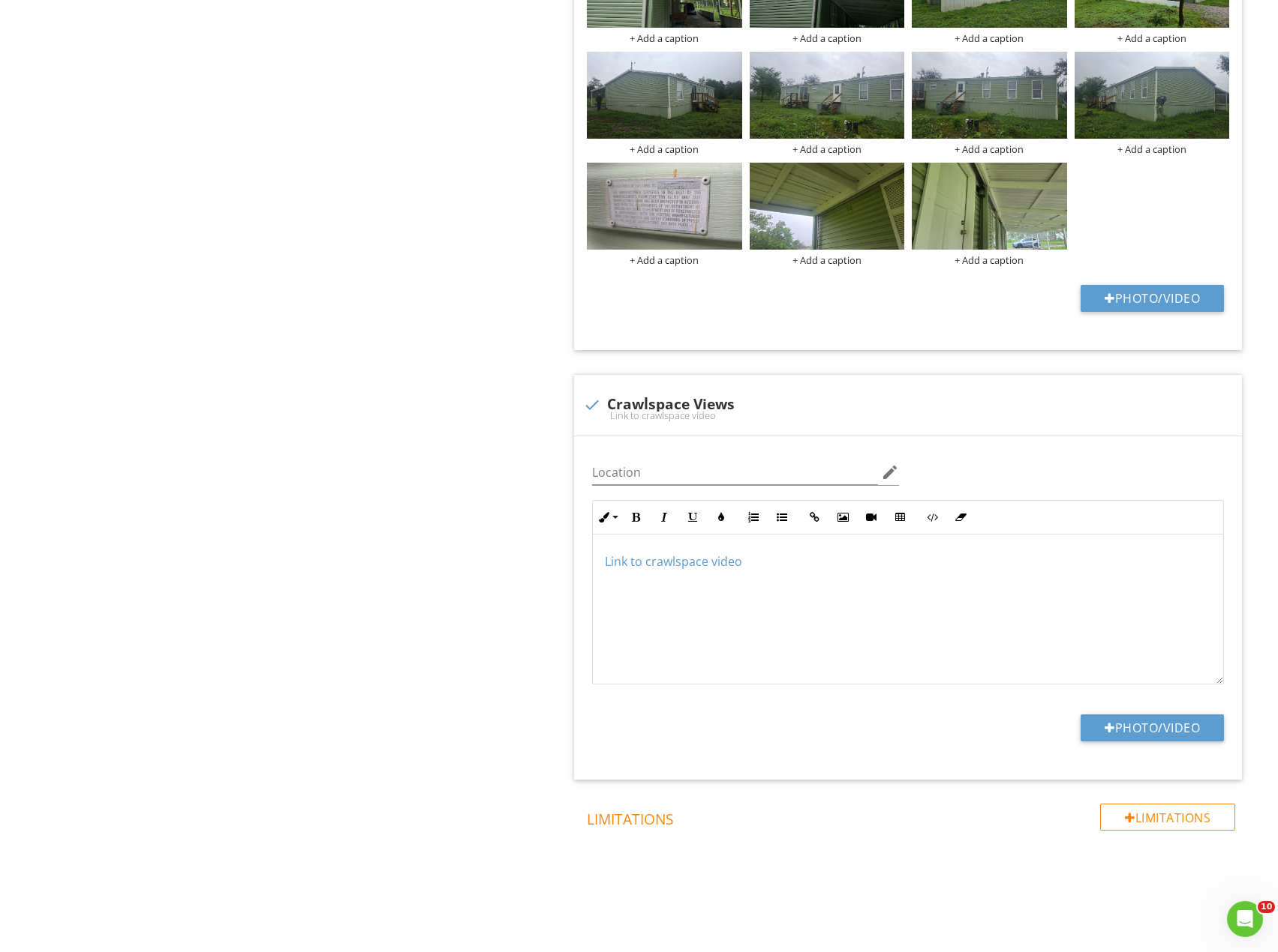
scroll to position [811, 0]
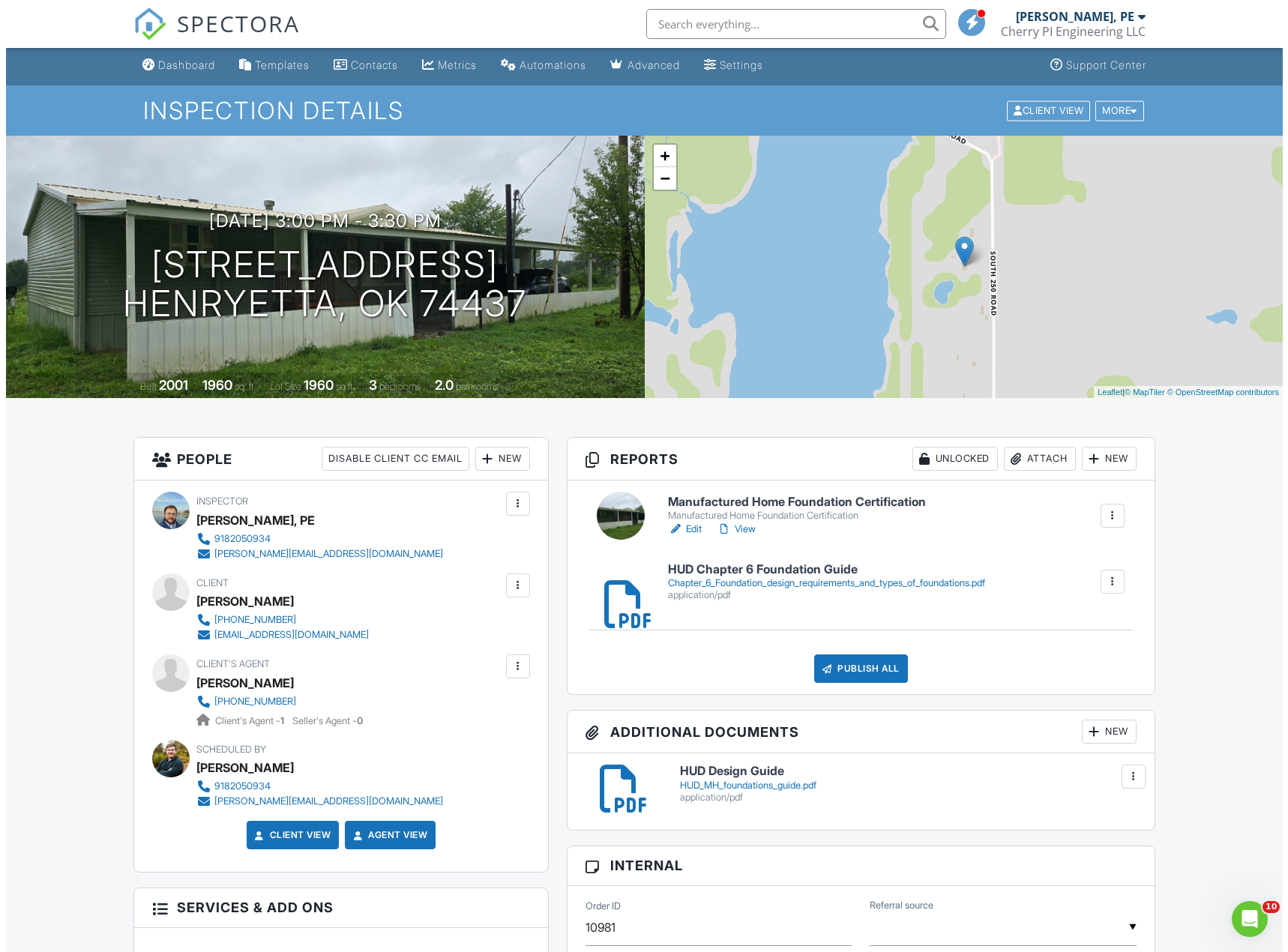
scroll to position [3, 0]
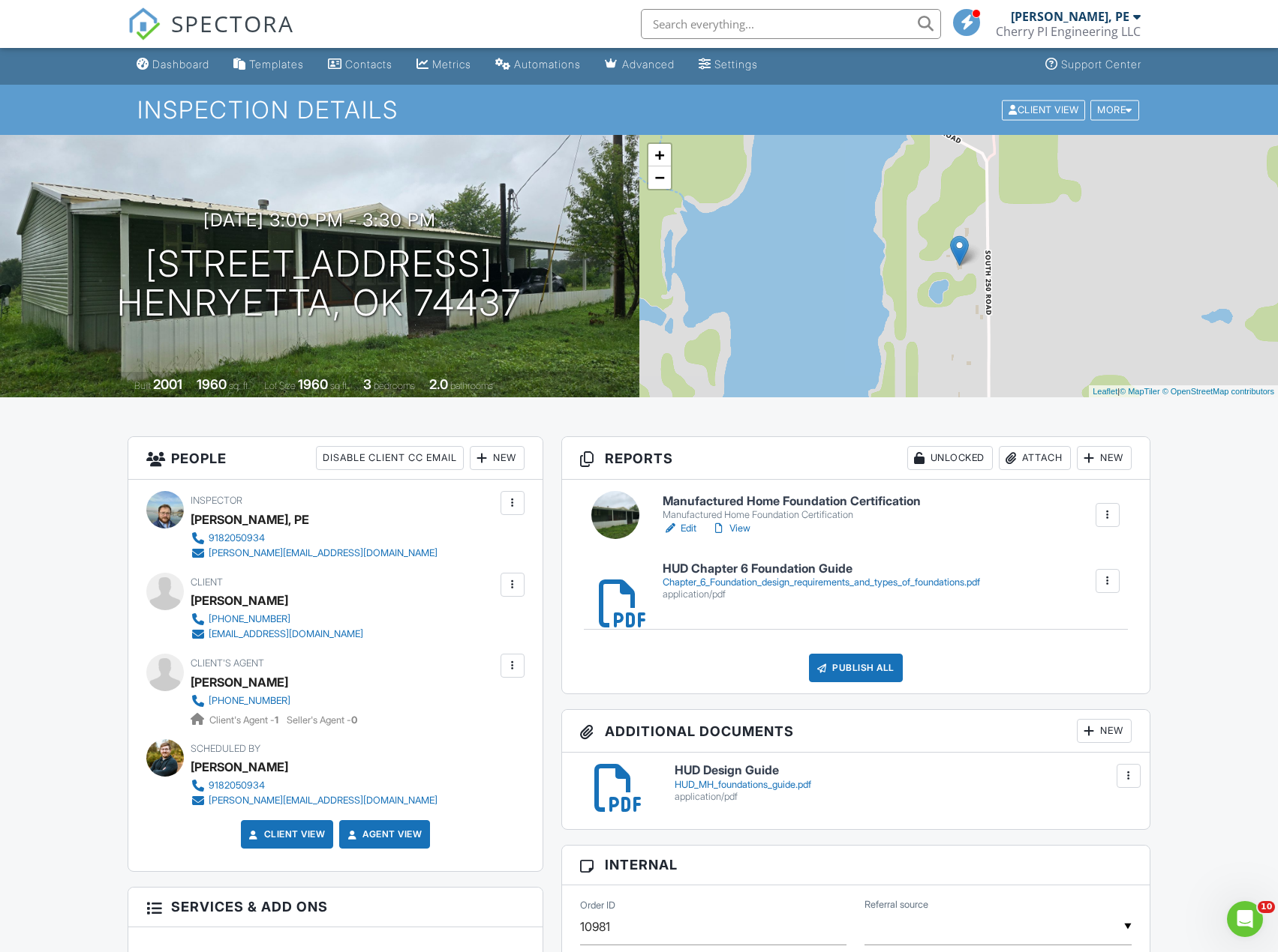
drag, startPoint x: 57, startPoint y: 585, endPoint x: 66, endPoint y: 586, distance: 9.1
click at [1042, 455] on div "Attach" at bounding box center [1034, 458] width 72 height 24
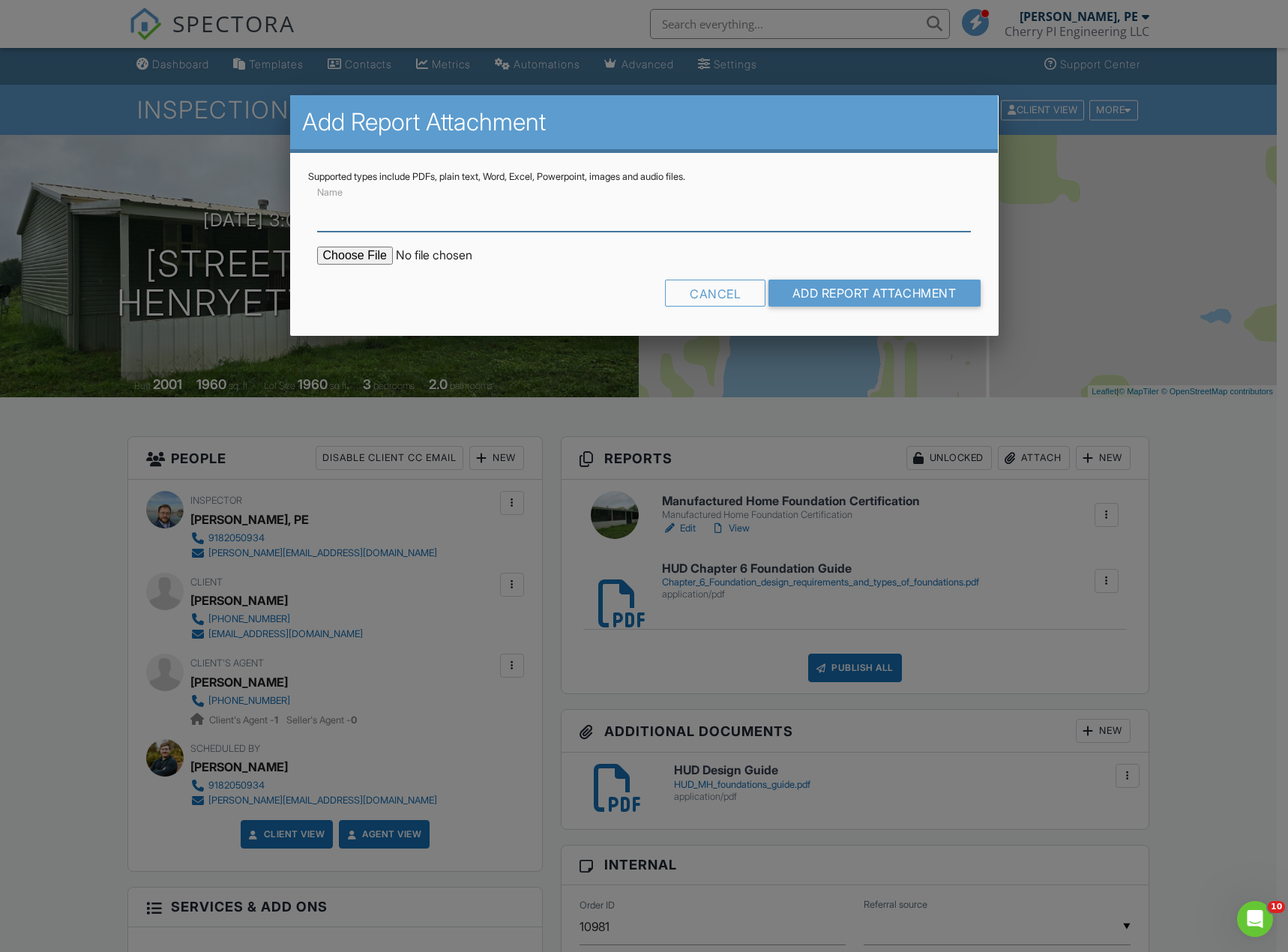
click at [474, 221] on input "Name" at bounding box center [644, 213] width 655 height 37
type input "Engineers letter of condition"
click at [341, 248] on input "file" at bounding box center [444, 256] width 255 height 18
type input "C:\fakepath\Engineers letter Sealed.pdf"
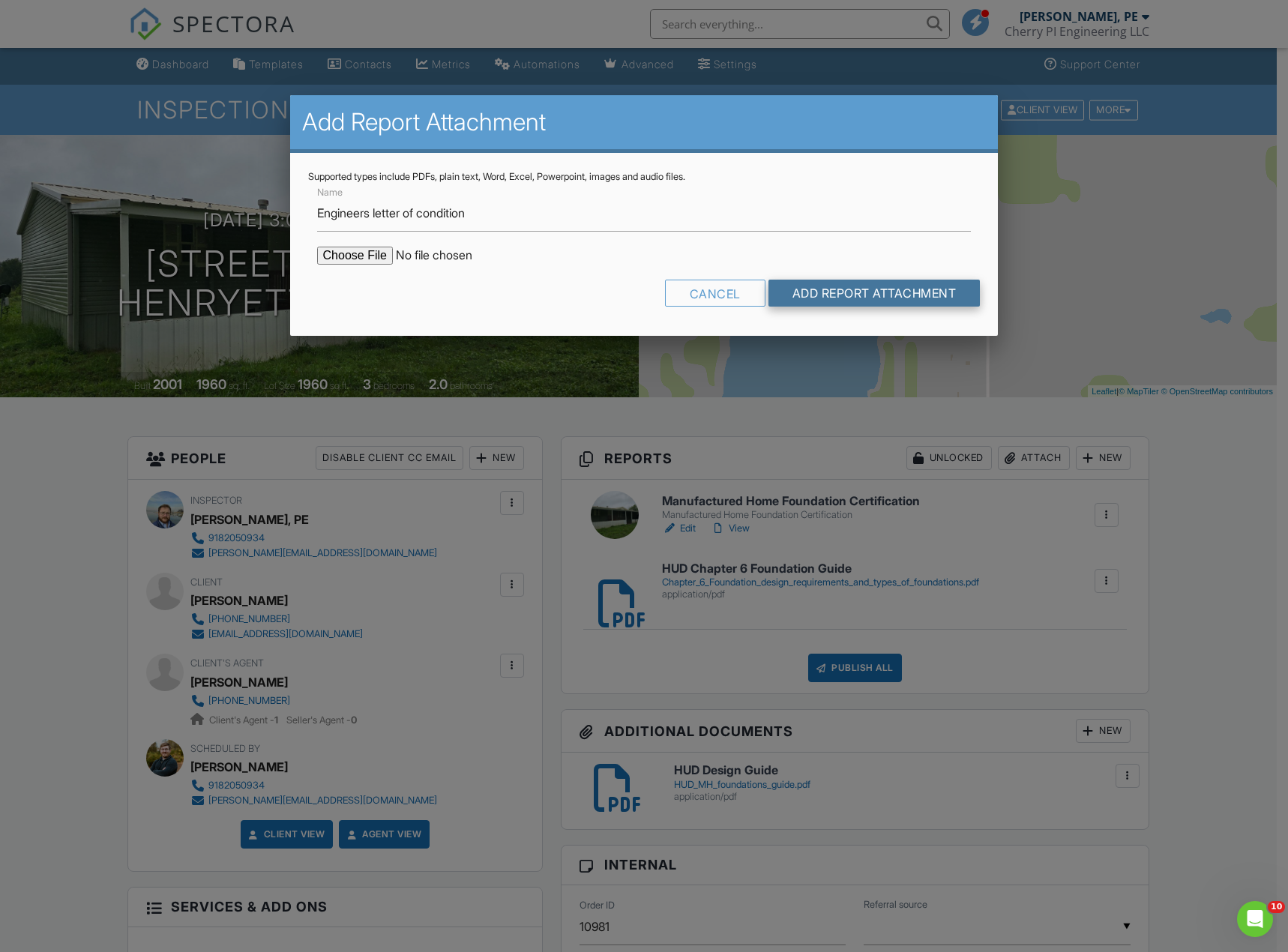
click at [852, 298] on input "Add Report Attachment" at bounding box center [875, 293] width 212 height 27
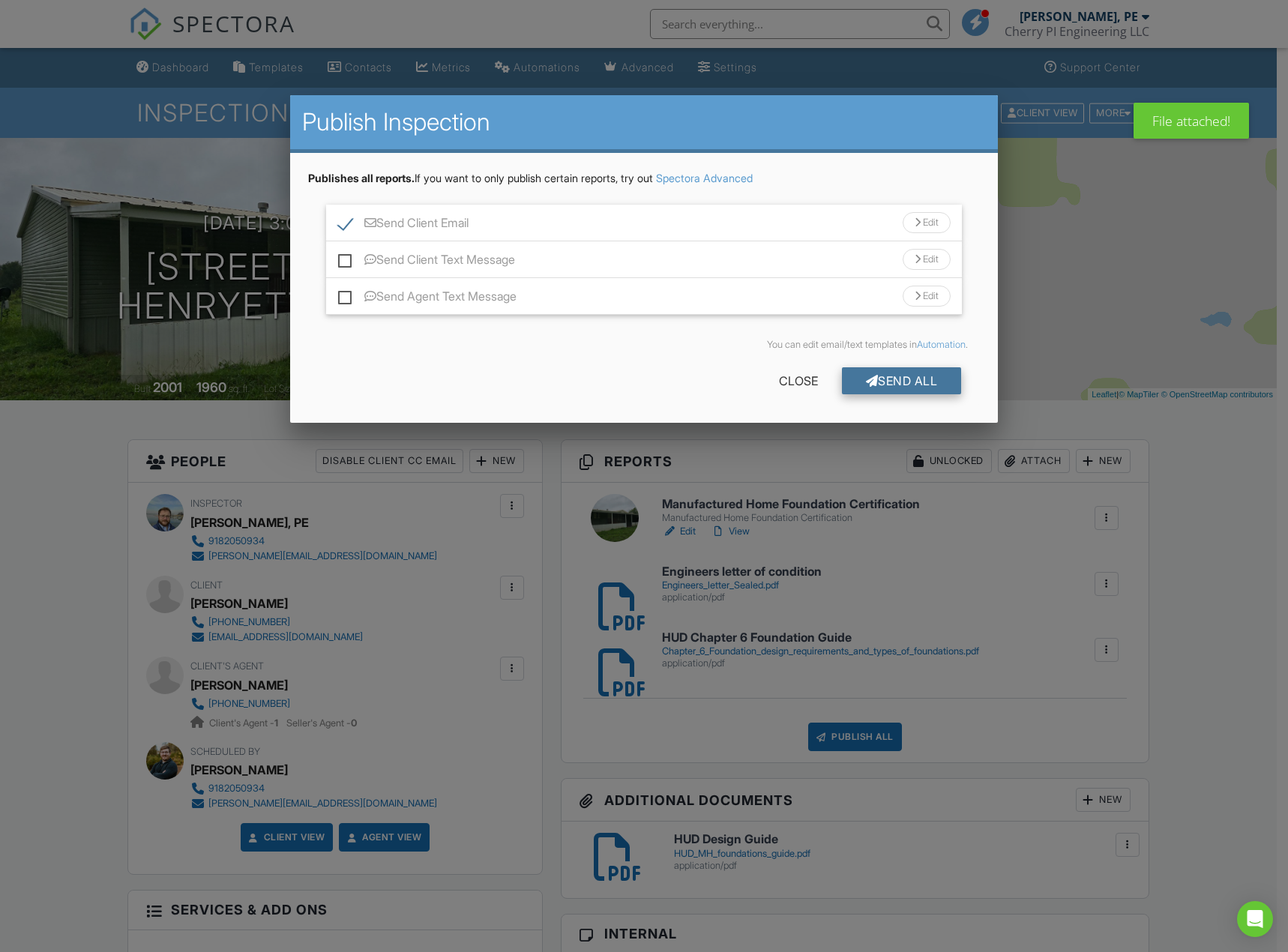
click at [871, 387] on div "Send All" at bounding box center [902, 381] width 120 height 27
